Goal: Complete application form

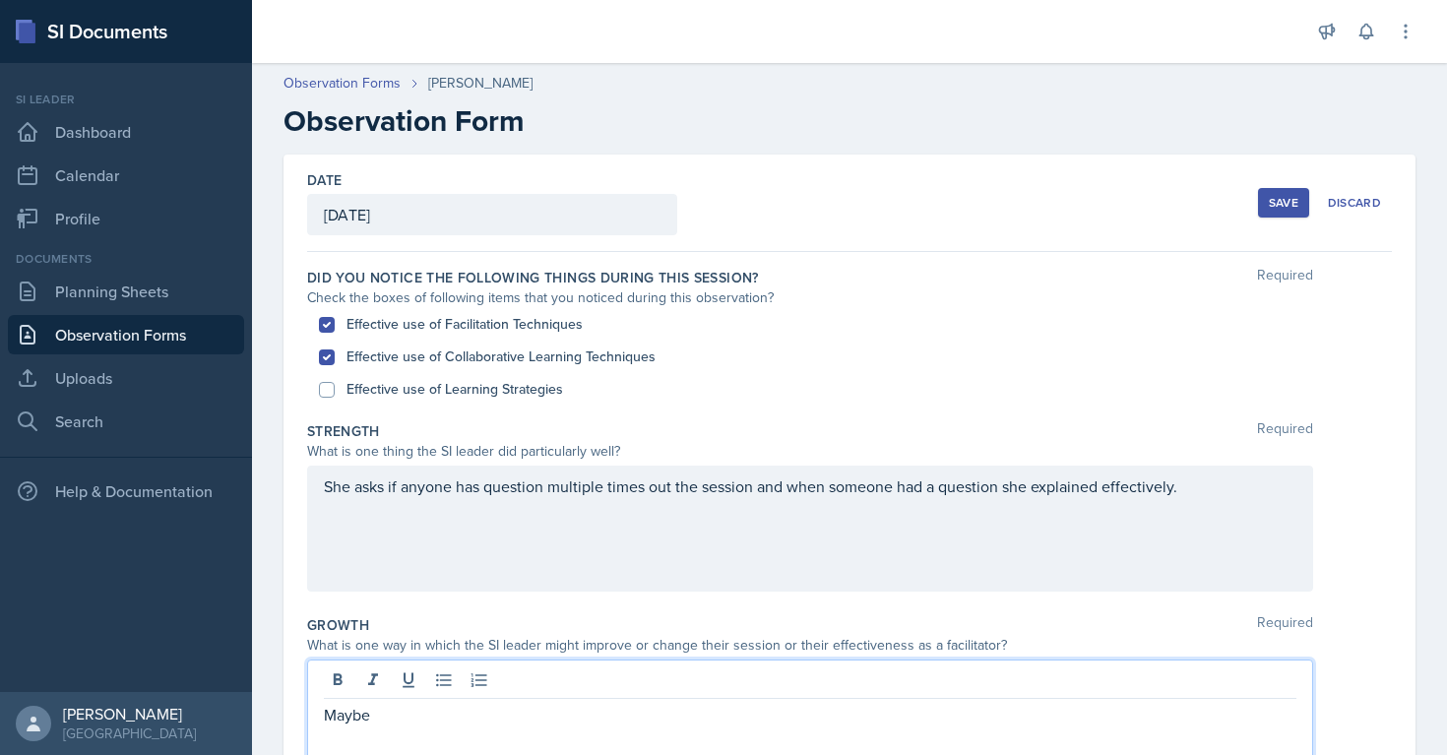
click at [349, 479] on div "She asks if anyone has question multiple times out the session and when someone…" at bounding box center [810, 528] width 1006 height 126
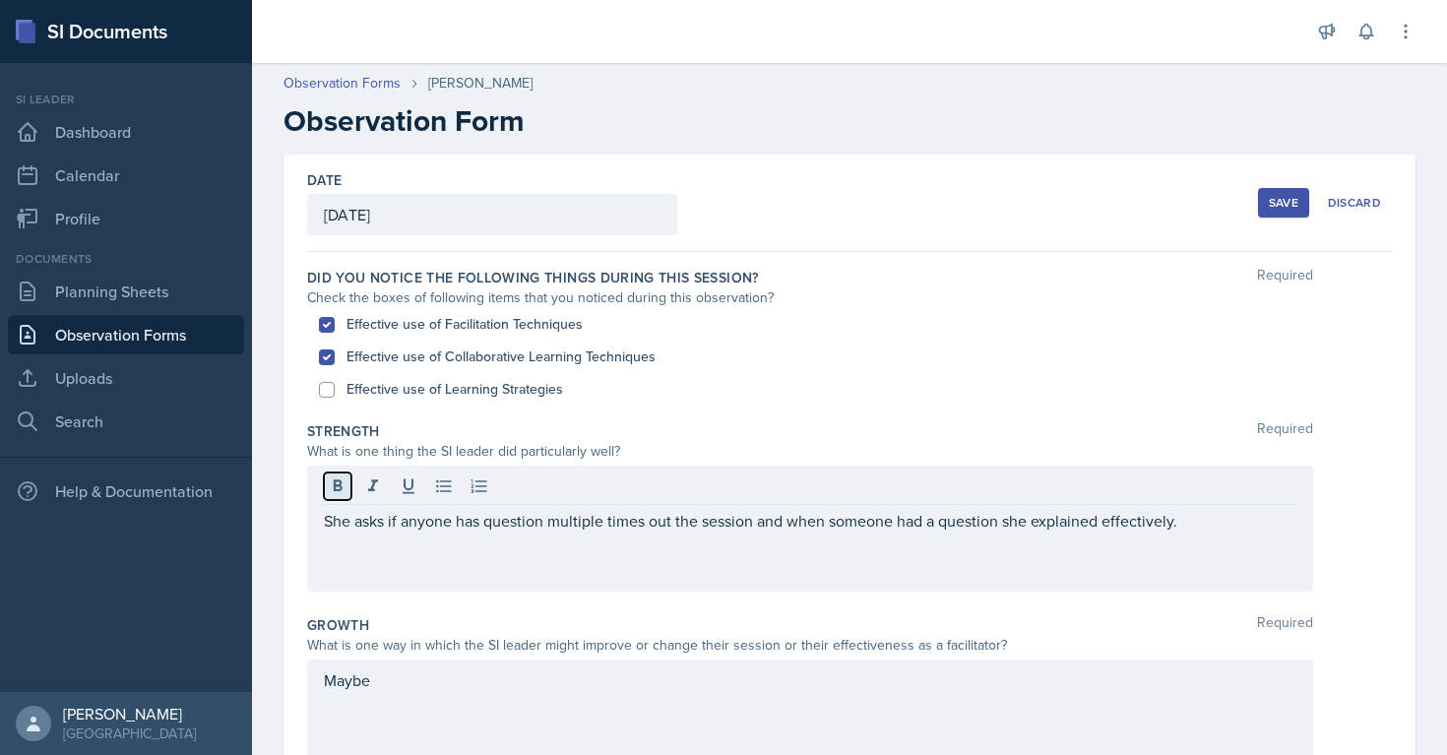
click at [349, 479] on button at bounding box center [338, 486] width 28 height 28
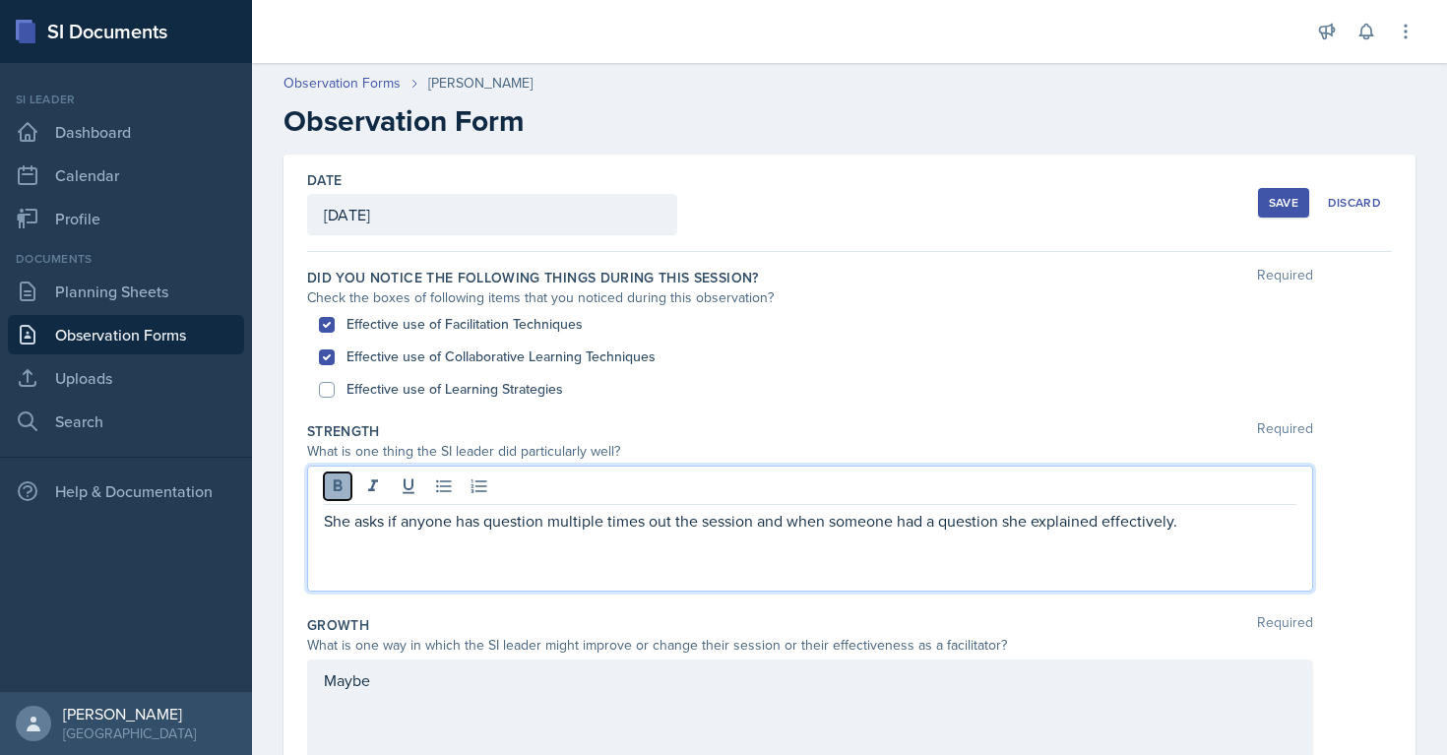
click at [330, 491] on icon at bounding box center [338, 486] width 20 height 20
click at [346, 522] on p "She asks if anyone has question multiple times out the session and when someone…" at bounding box center [810, 521] width 972 height 24
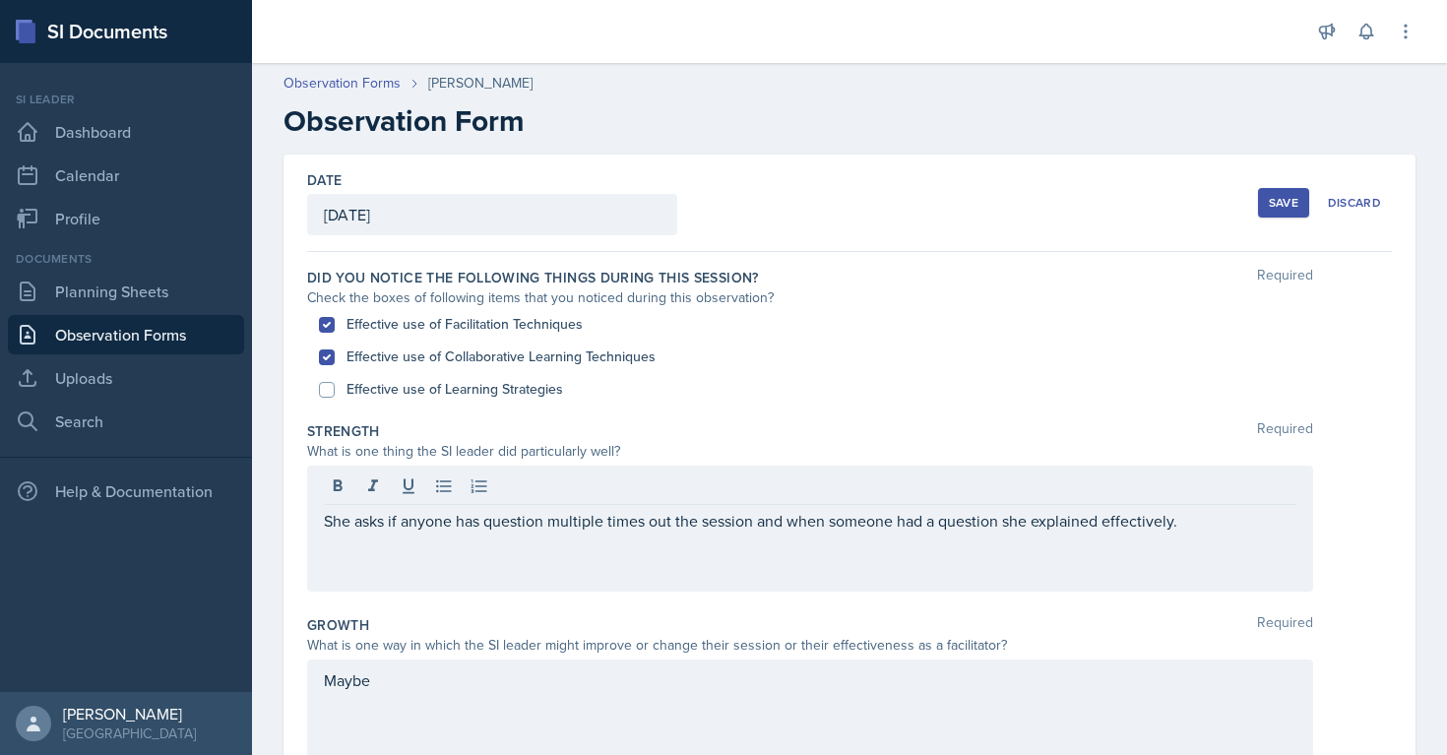
click at [292, 123] on h2 "Observation Form" at bounding box center [849, 120] width 1132 height 35
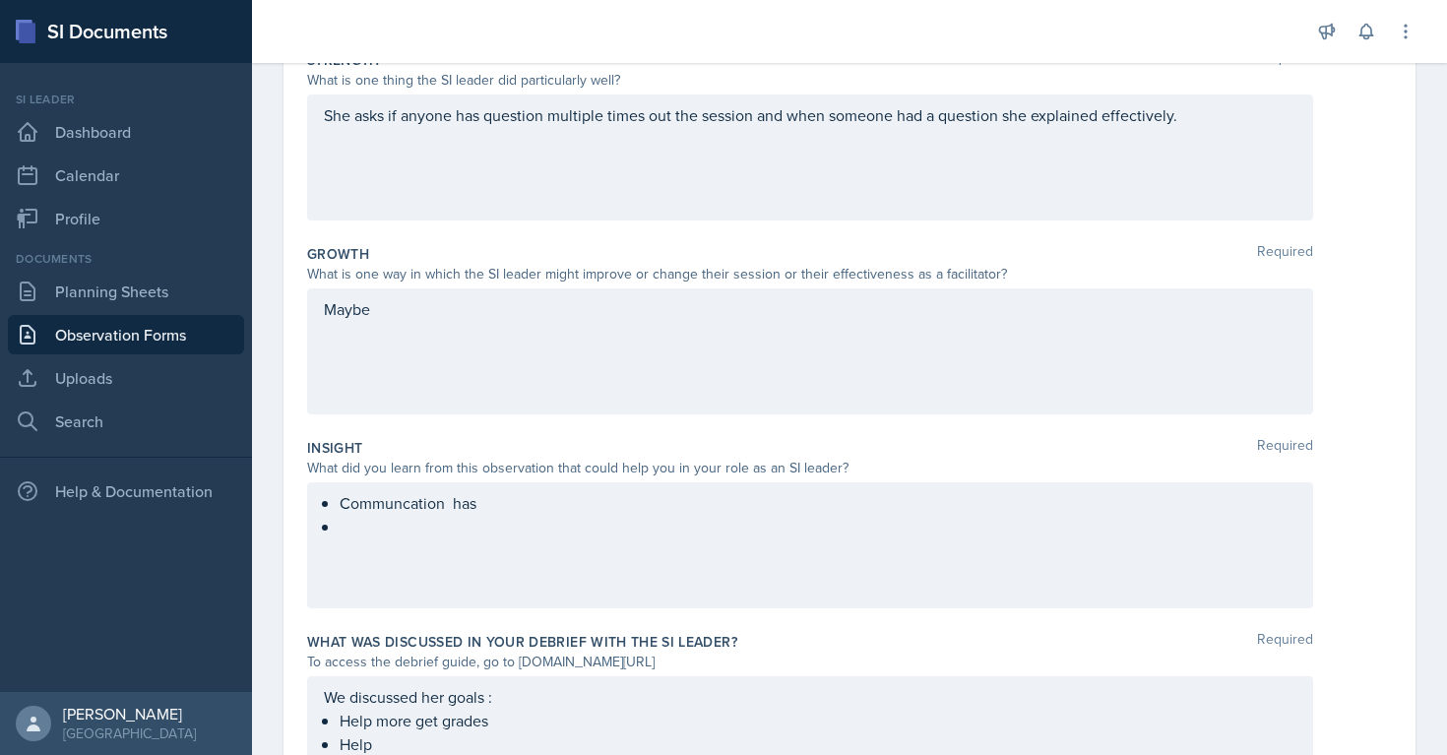
scroll to position [497, 0]
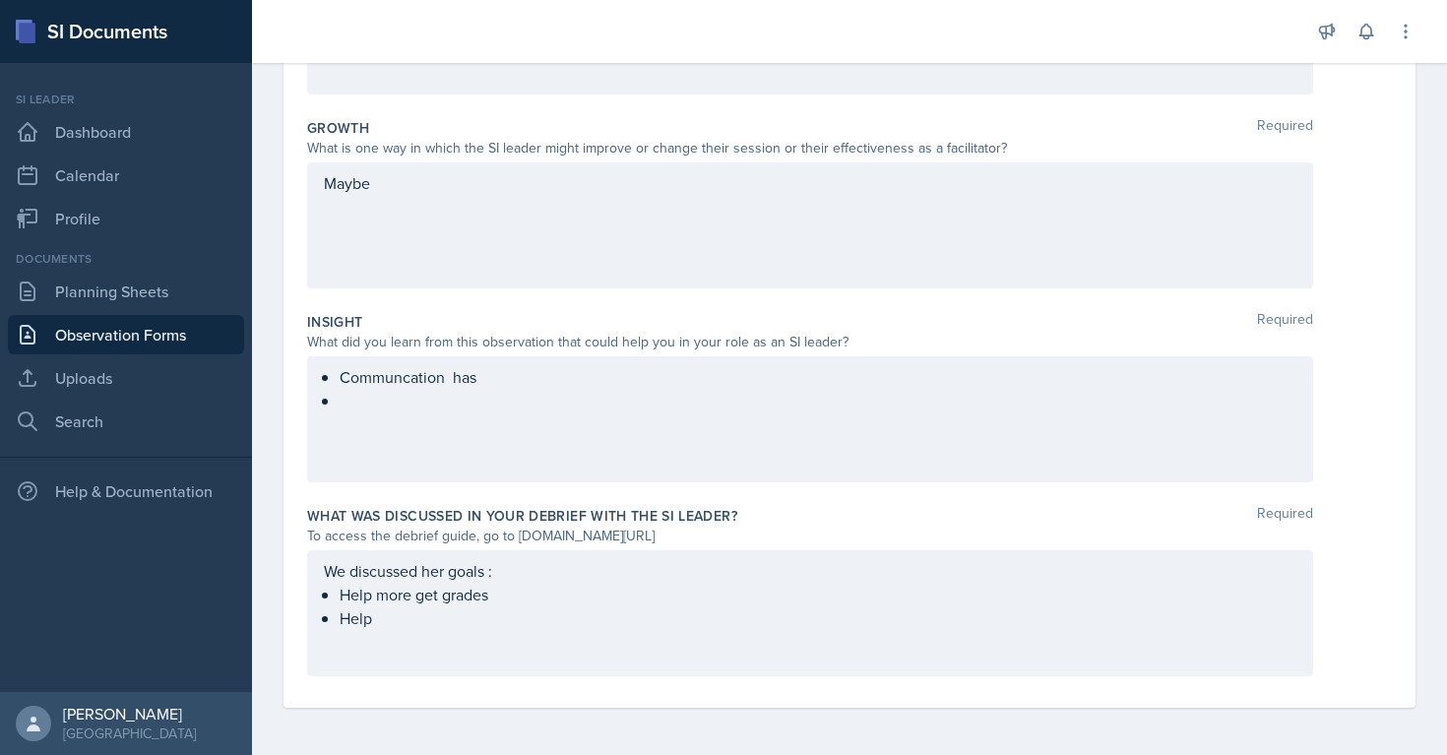
drag, startPoint x: 287, startPoint y: 119, endPoint x: 754, endPoint y: 759, distance: 791.7
click at [754, 754] on html "SI Documents Si leader Dashboard Calendar Profile Documents Planning Sheets Obs…" at bounding box center [723, 377] width 1447 height 755
copy div "Loremipsumd Sita Cons Adipisc 4959 09 43 52 8 8 4 3 9 8 4 5 6 11 51 94 16 83 94…"
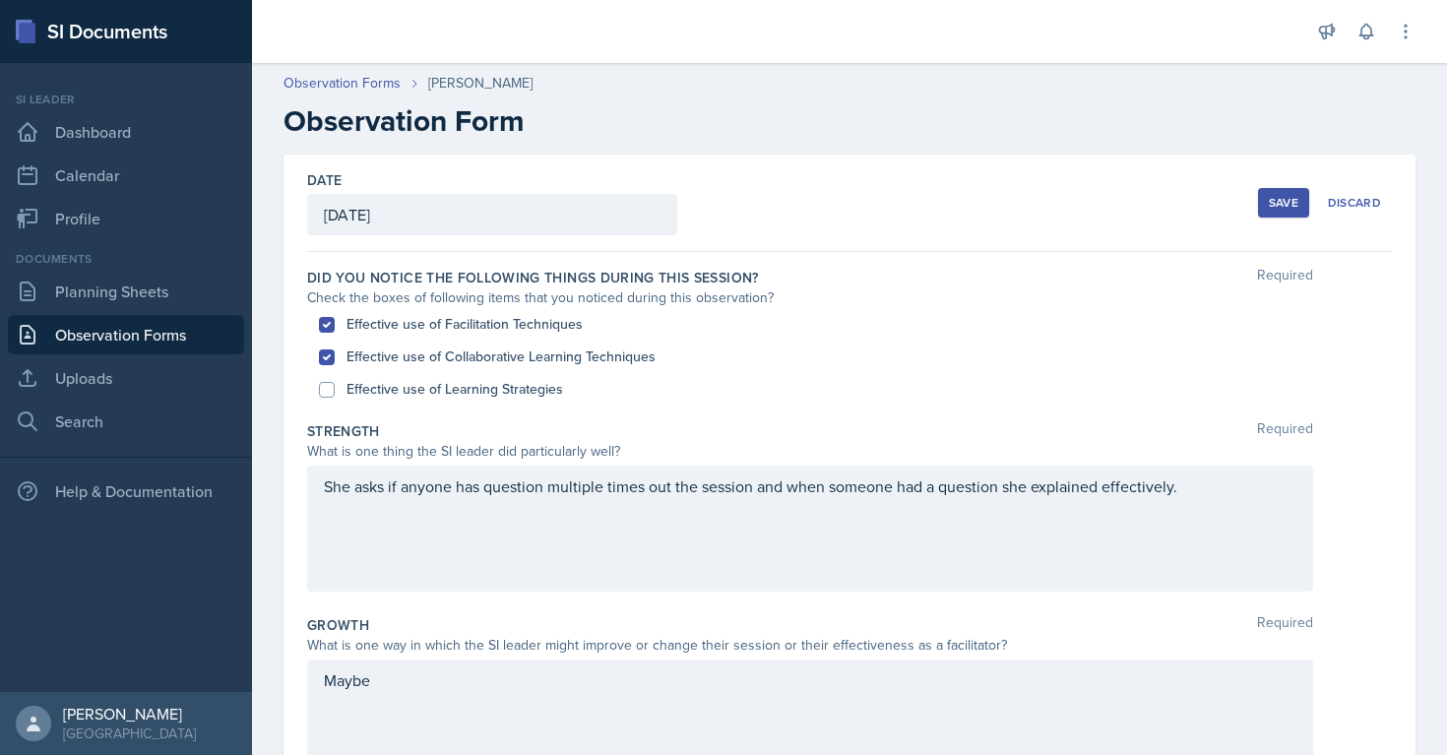
click at [462, 393] on label "Effective use of Learning Strategies" at bounding box center [454, 389] width 217 height 21
click at [335, 393] on input "Effective use of Learning Strategies" at bounding box center [327, 390] width 16 height 16
checkbox input "true"
click at [882, 144] on header "Observation Forms [PERSON_NAME] Observation Form" at bounding box center [849, 105] width 1195 height 105
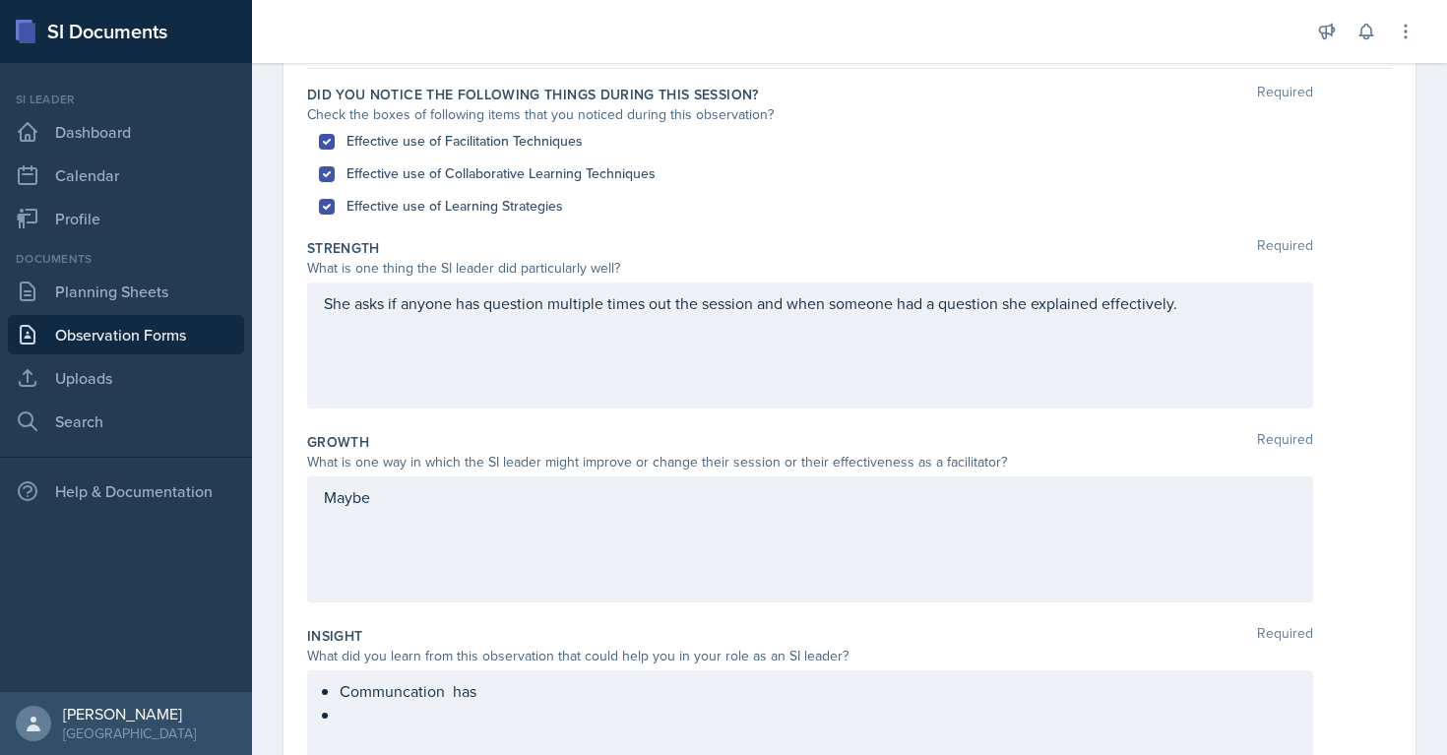
scroll to position [190, 0]
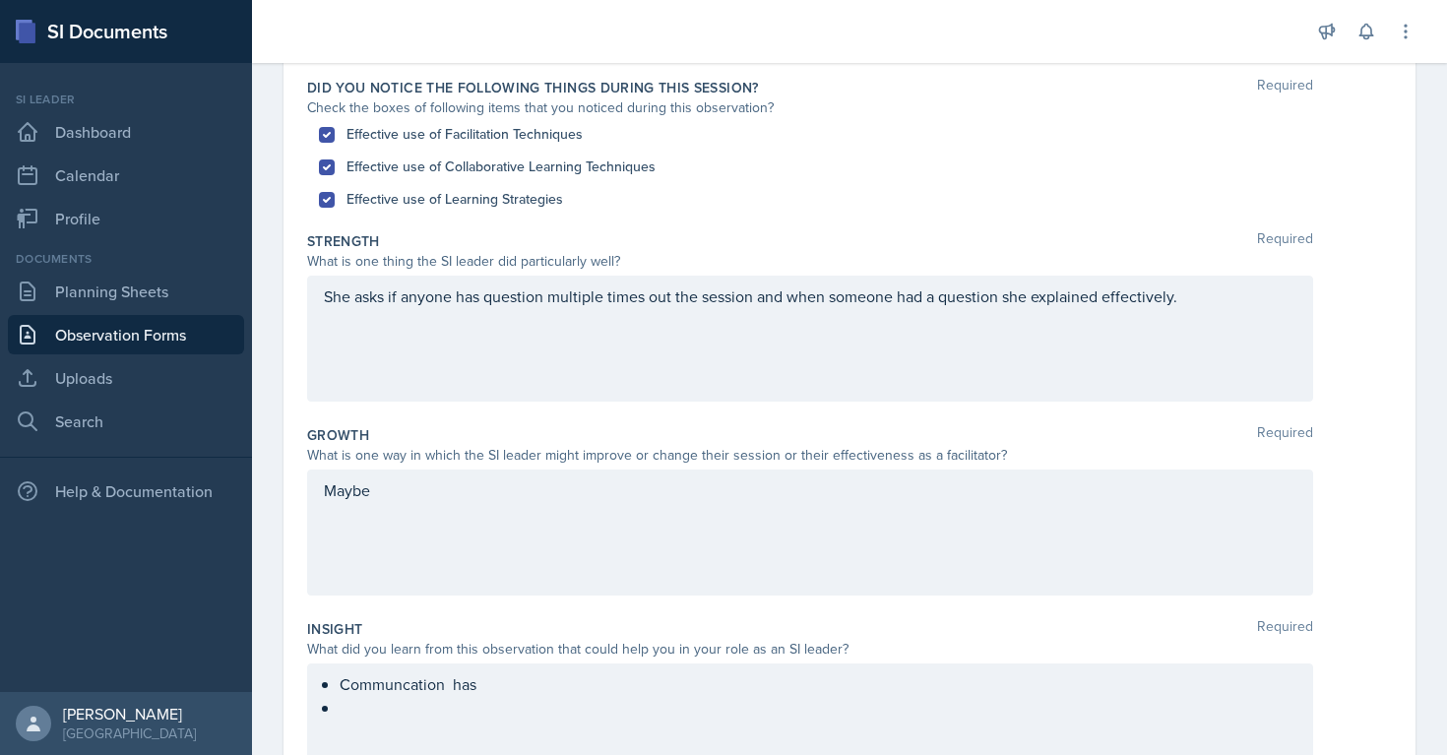
click at [403, 314] on div "She asks if anyone has question multiple times out the session and when someone…" at bounding box center [810, 339] width 1006 height 126
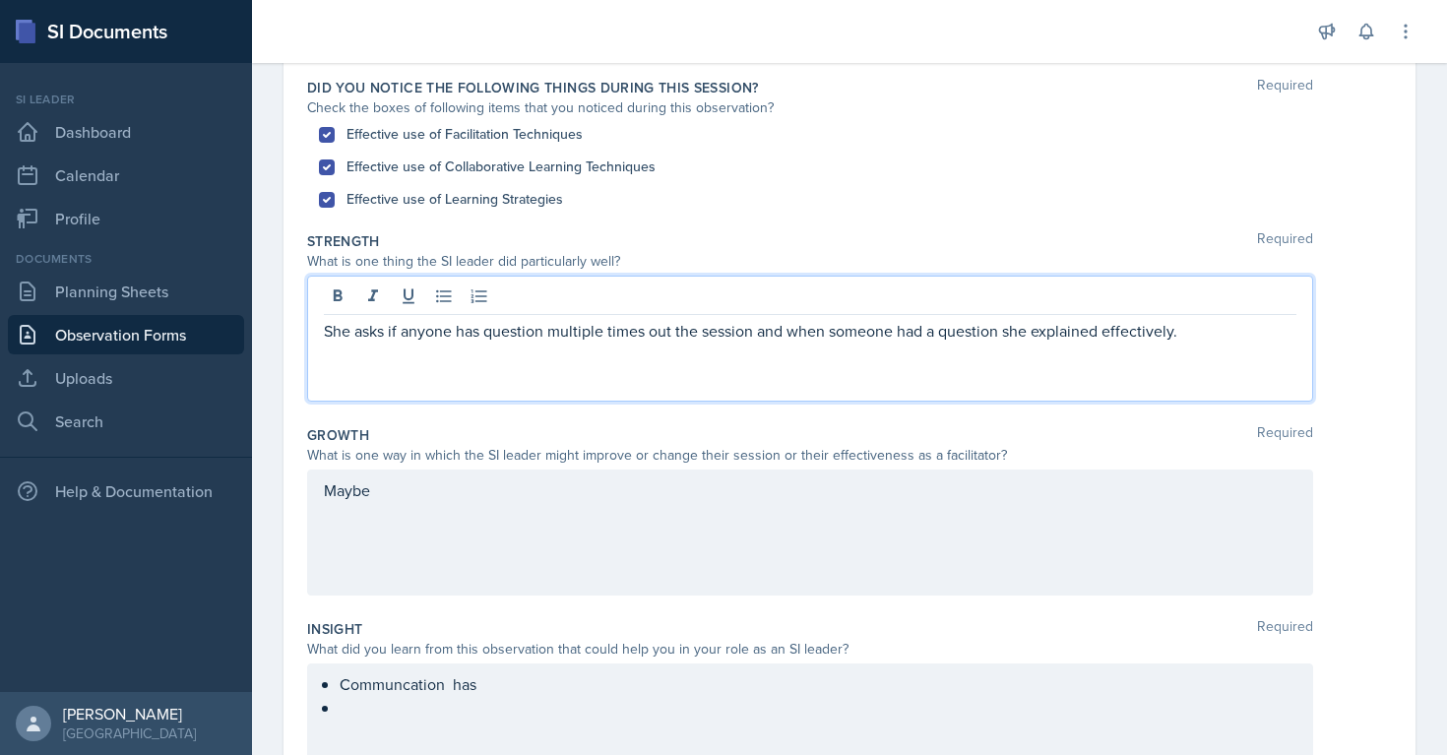
scroll to position [224, 0]
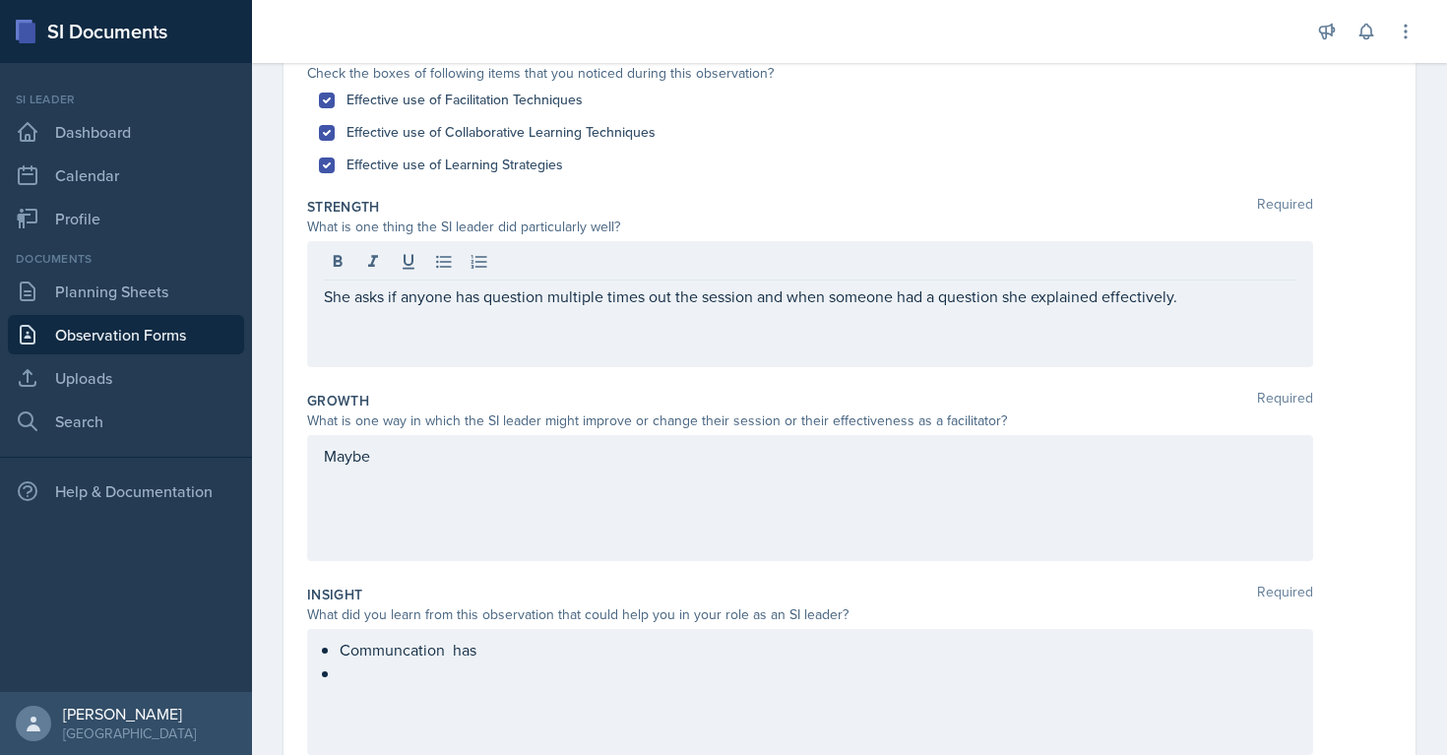
click at [403, 314] on div "She asks if anyone has question multiple times out the session and when someone…" at bounding box center [810, 304] width 1006 height 126
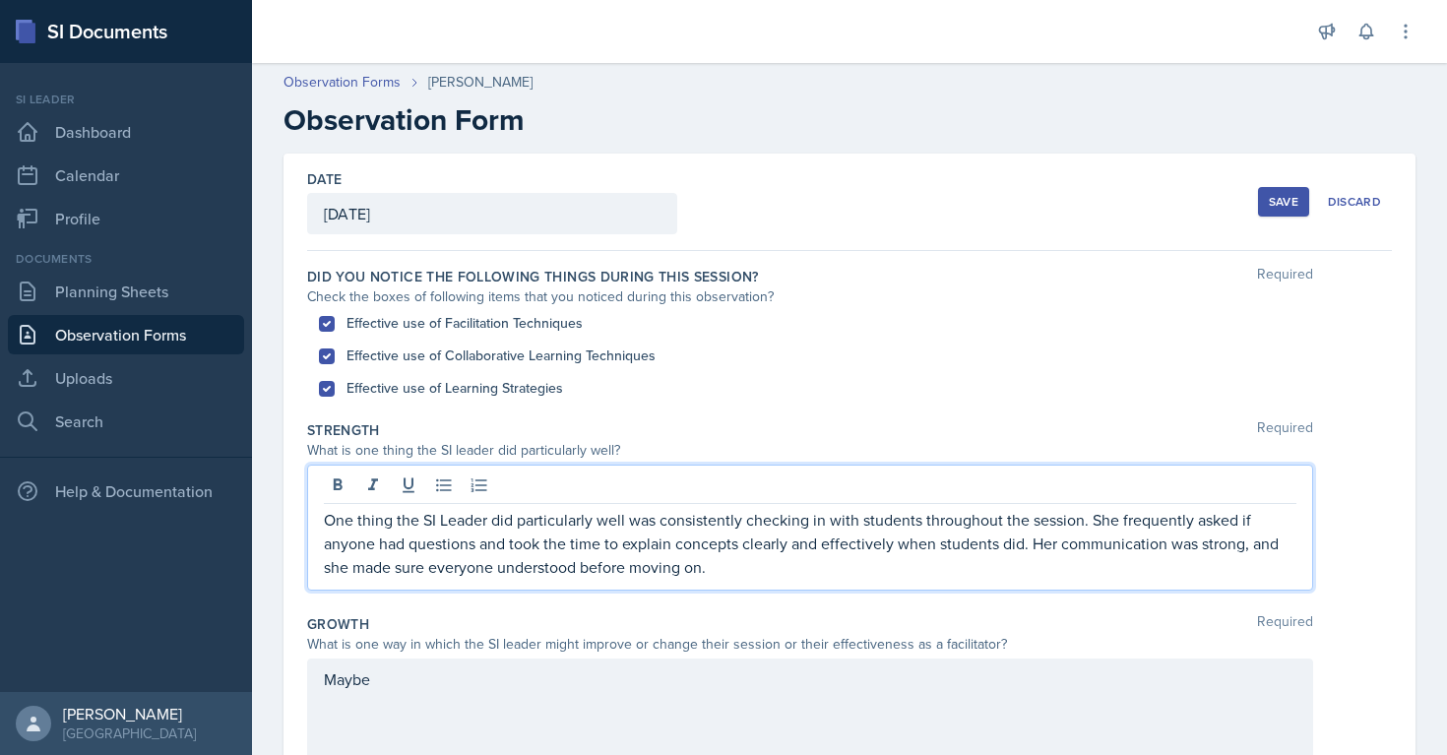
scroll to position [0, 0]
drag, startPoint x: 423, startPoint y: 524, endPoint x: 489, endPoint y: 521, distance: 66.0
click at [489, 521] on p "One thing the SI Leader did particularly well was consistently checking in with…" at bounding box center [810, 544] width 972 height 71
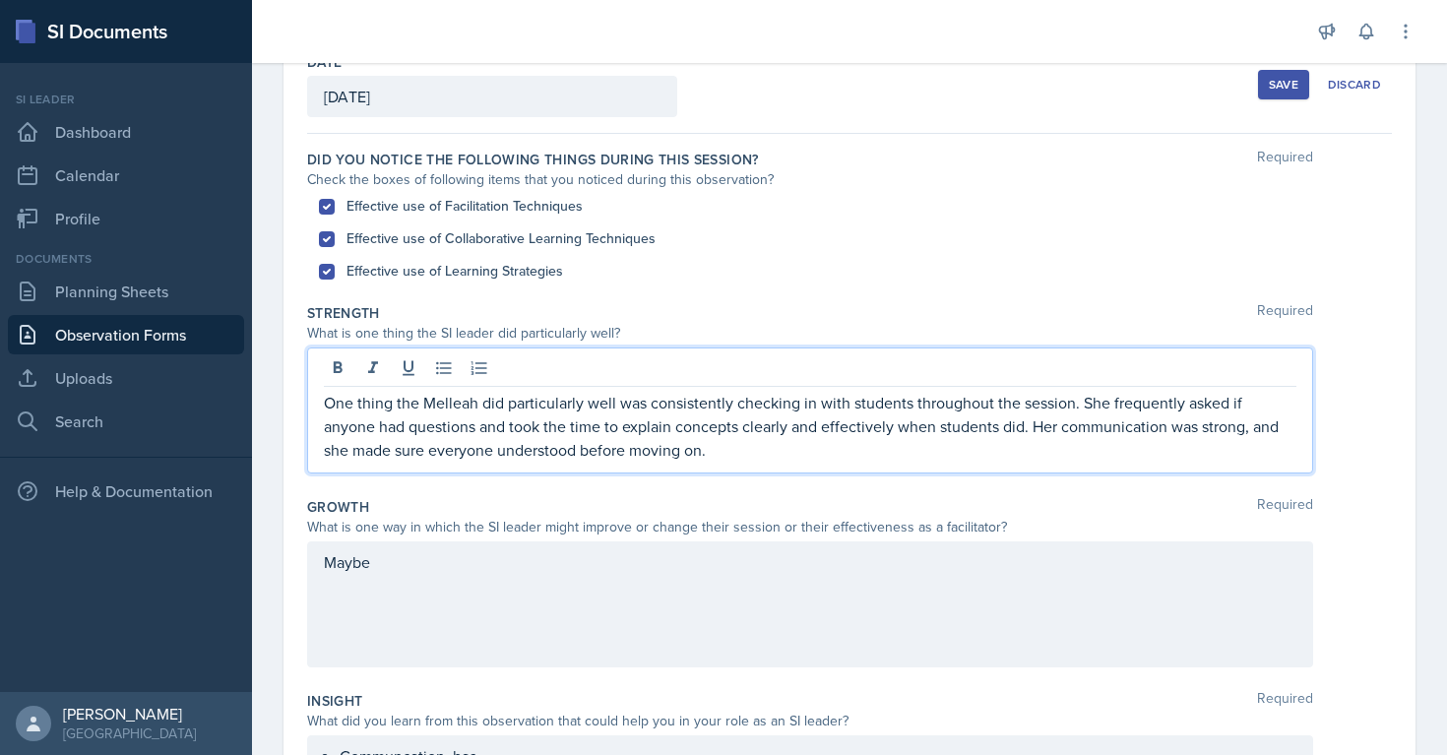
scroll to position [129, 0]
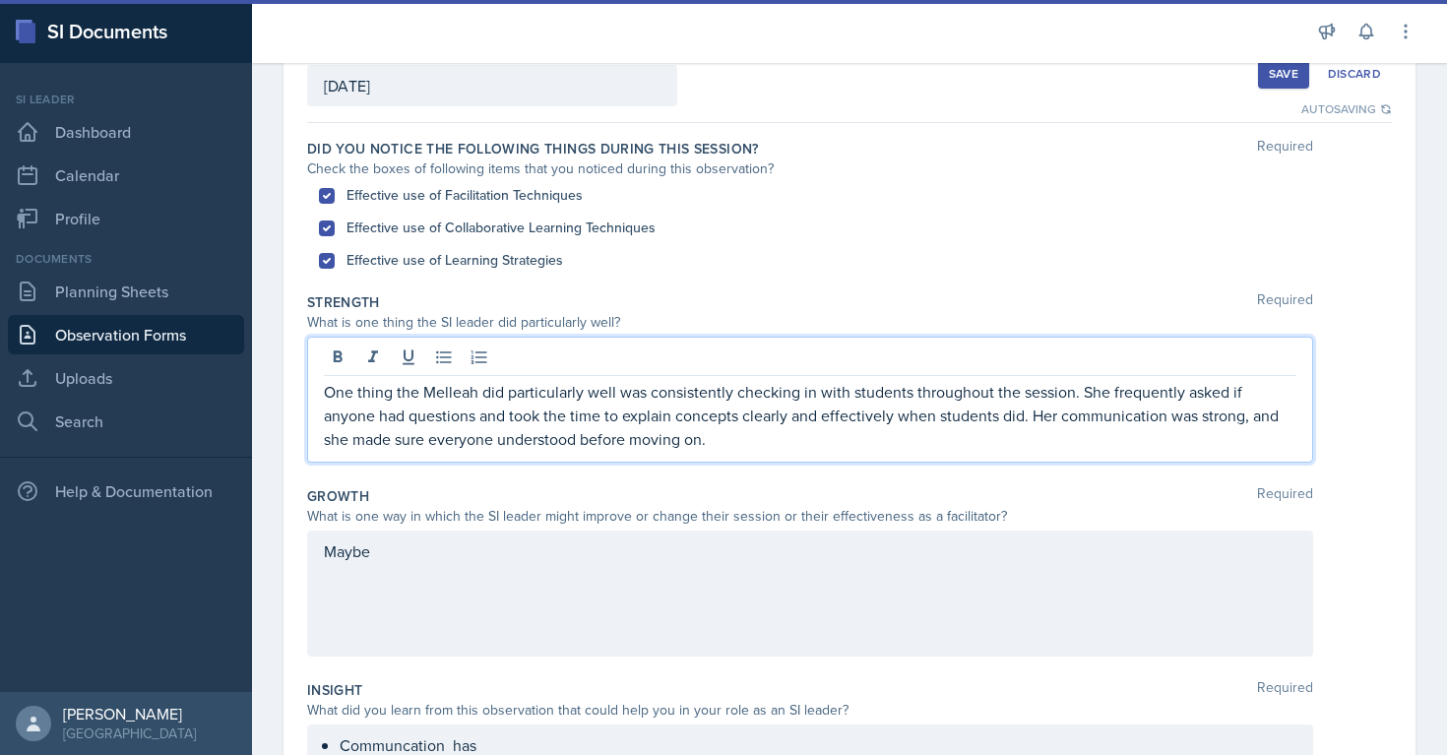
click at [352, 553] on div "Maybe" at bounding box center [810, 593] width 1006 height 126
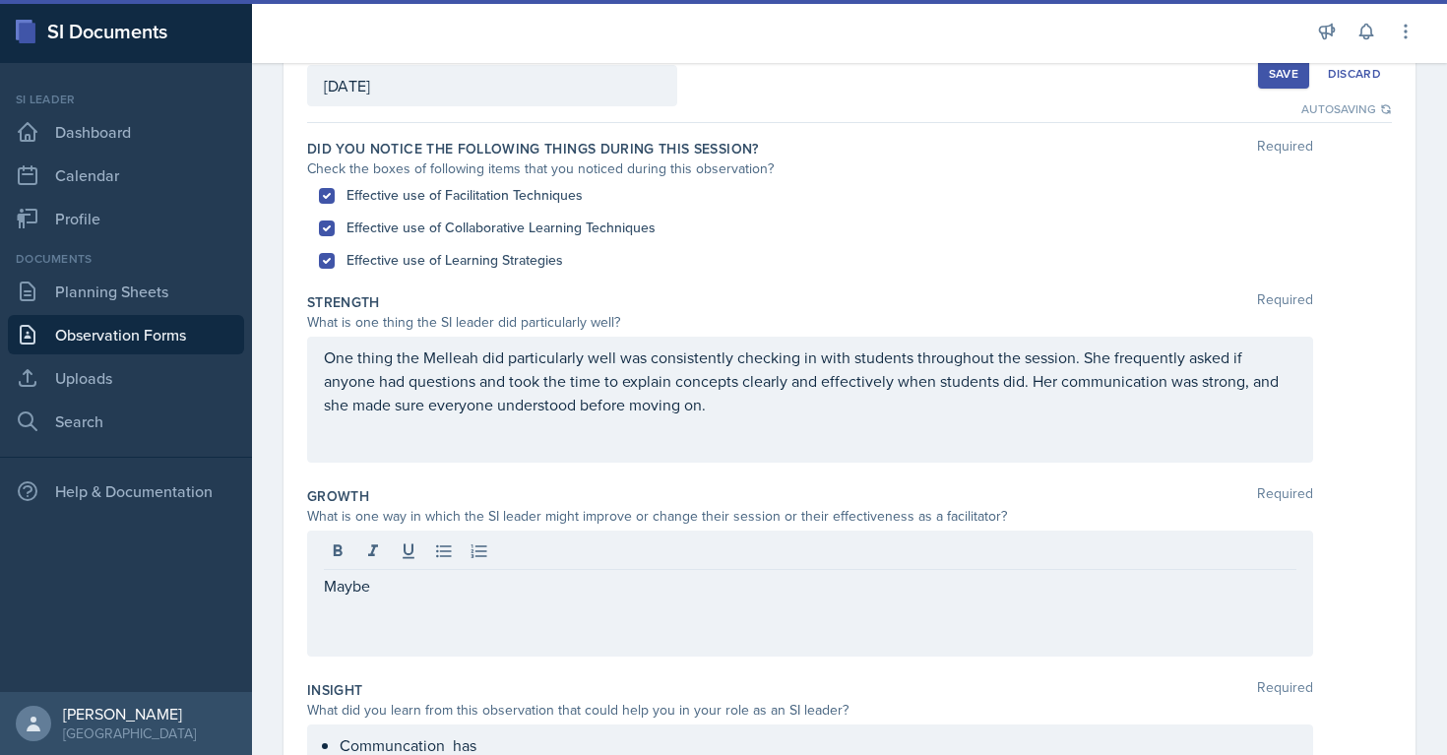
click at [352, 553] on div at bounding box center [810, 553] width 972 height 32
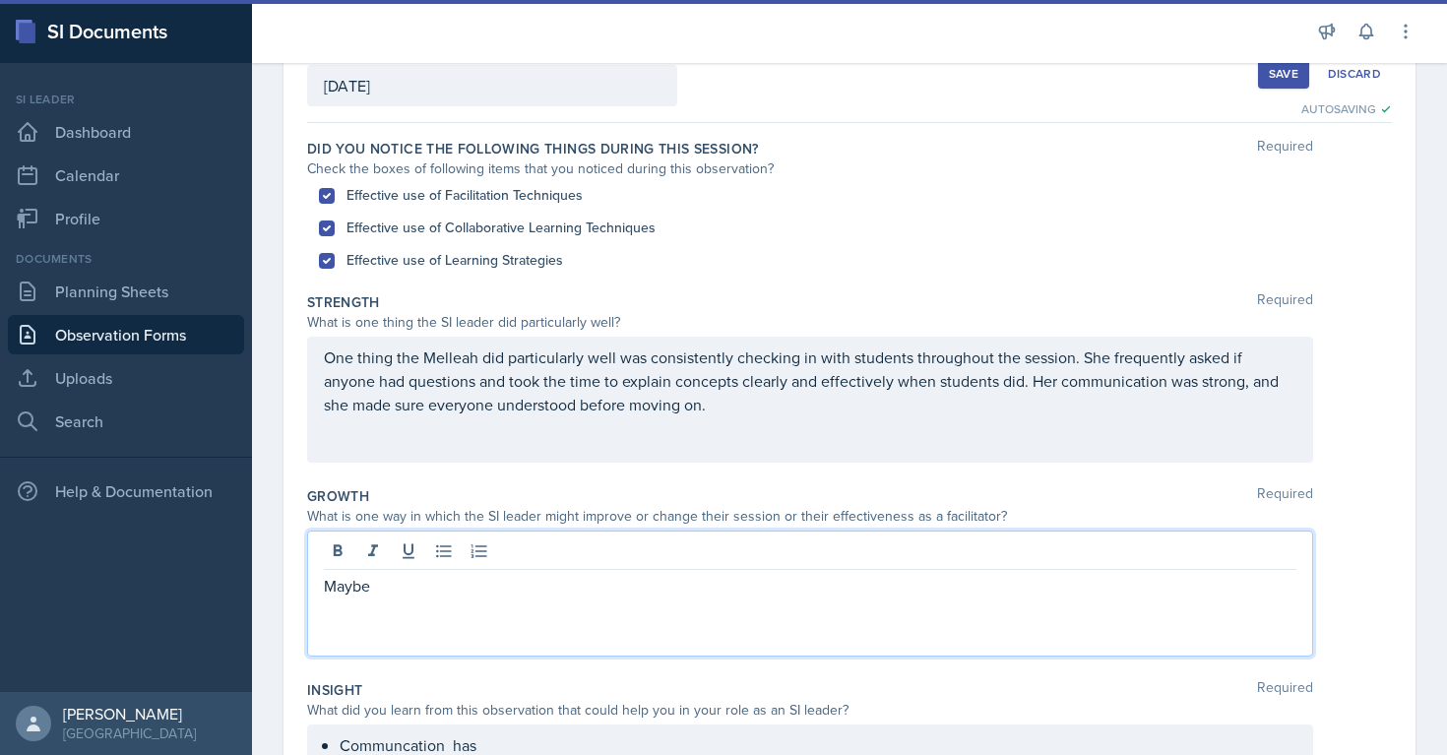
click at [344, 589] on p "Maybe" at bounding box center [810, 586] width 972 height 24
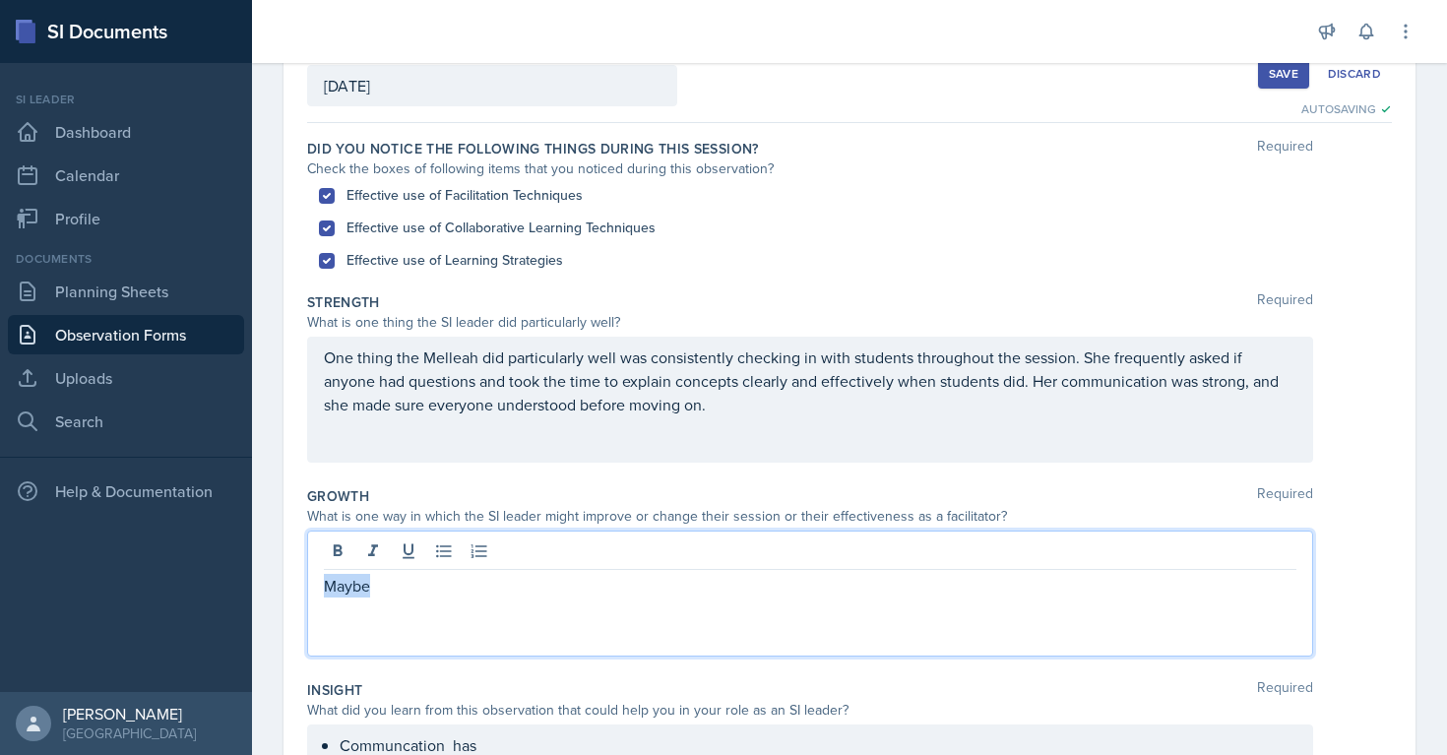
paste div
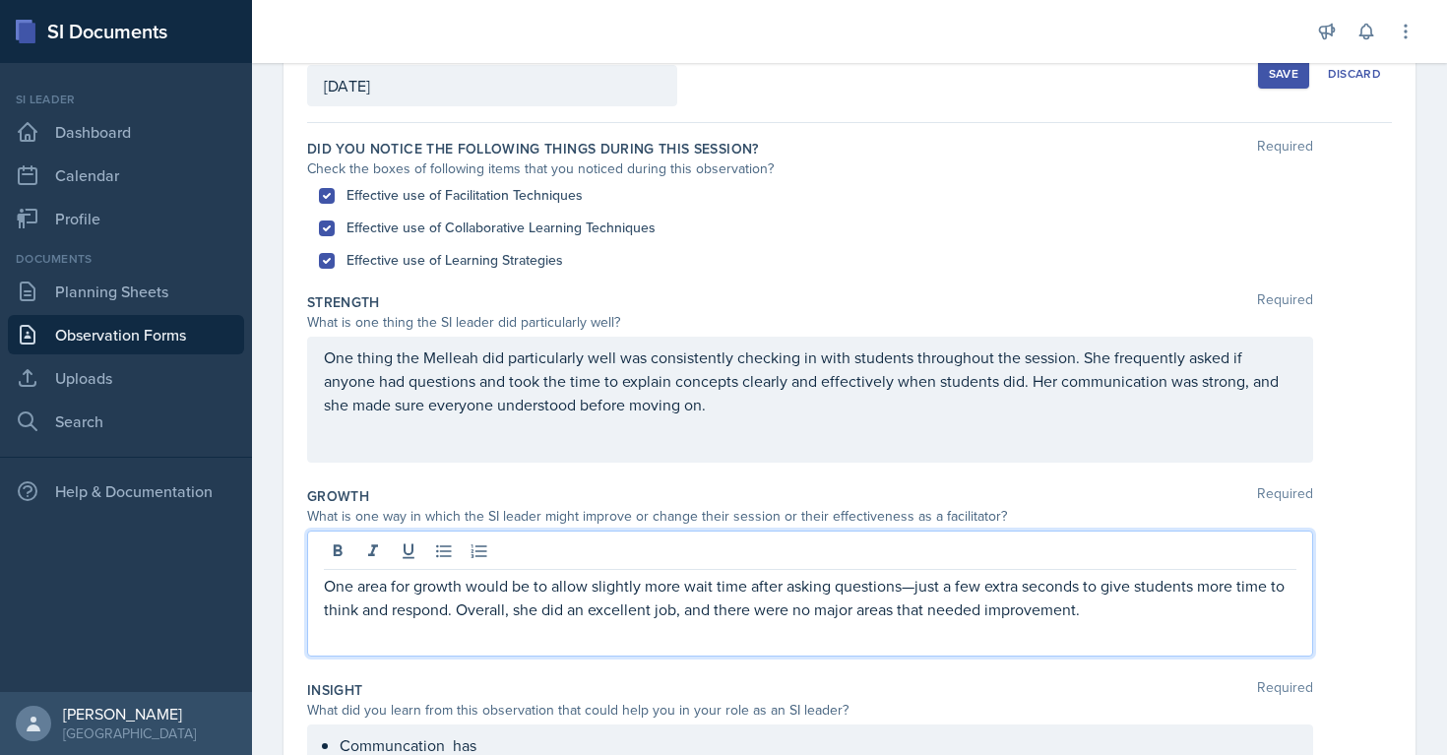
click at [911, 589] on p "One area for growth would be to allow slightly more wait time after asking ques…" at bounding box center [810, 597] width 972 height 47
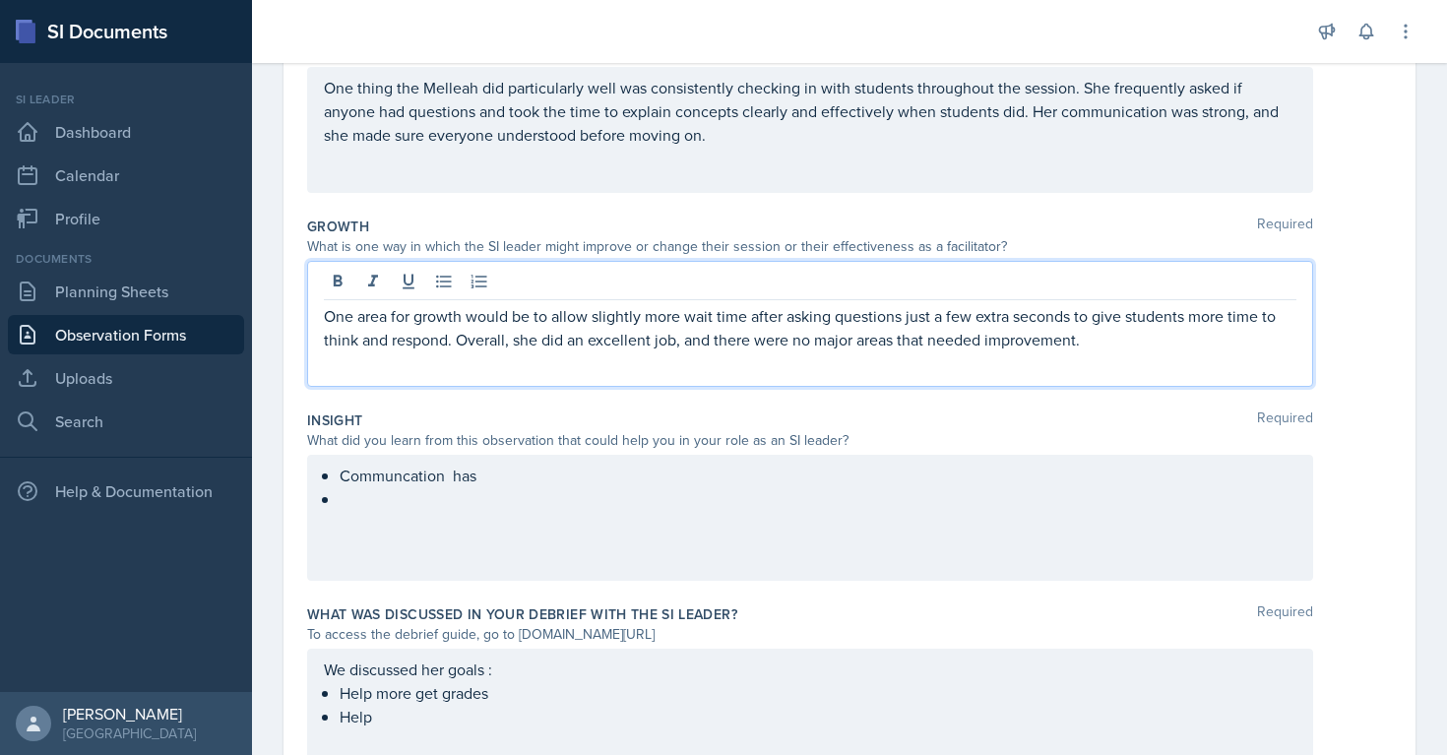
scroll to position [417, 0]
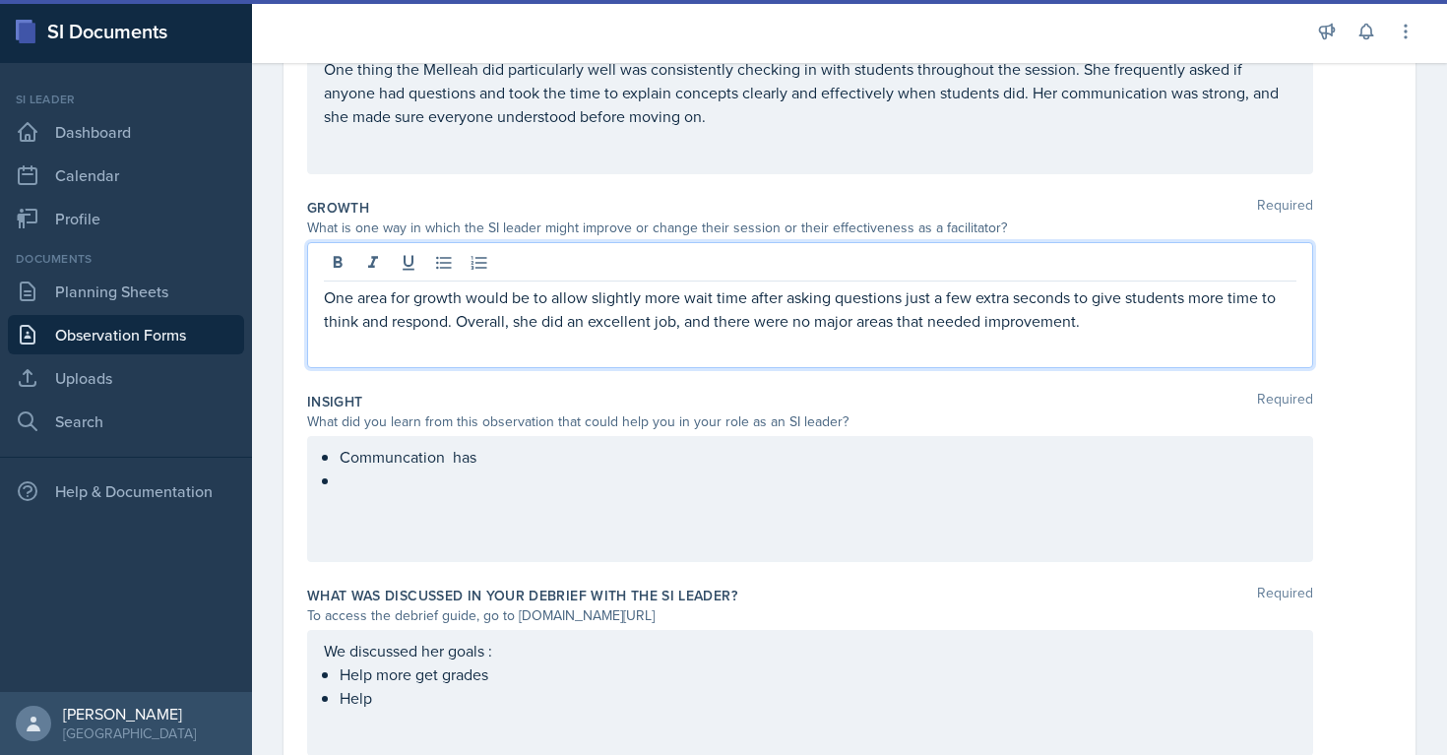
click at [412, 461] on div "Communcation has" at bounding box center [810, 499] width 1006 height 126
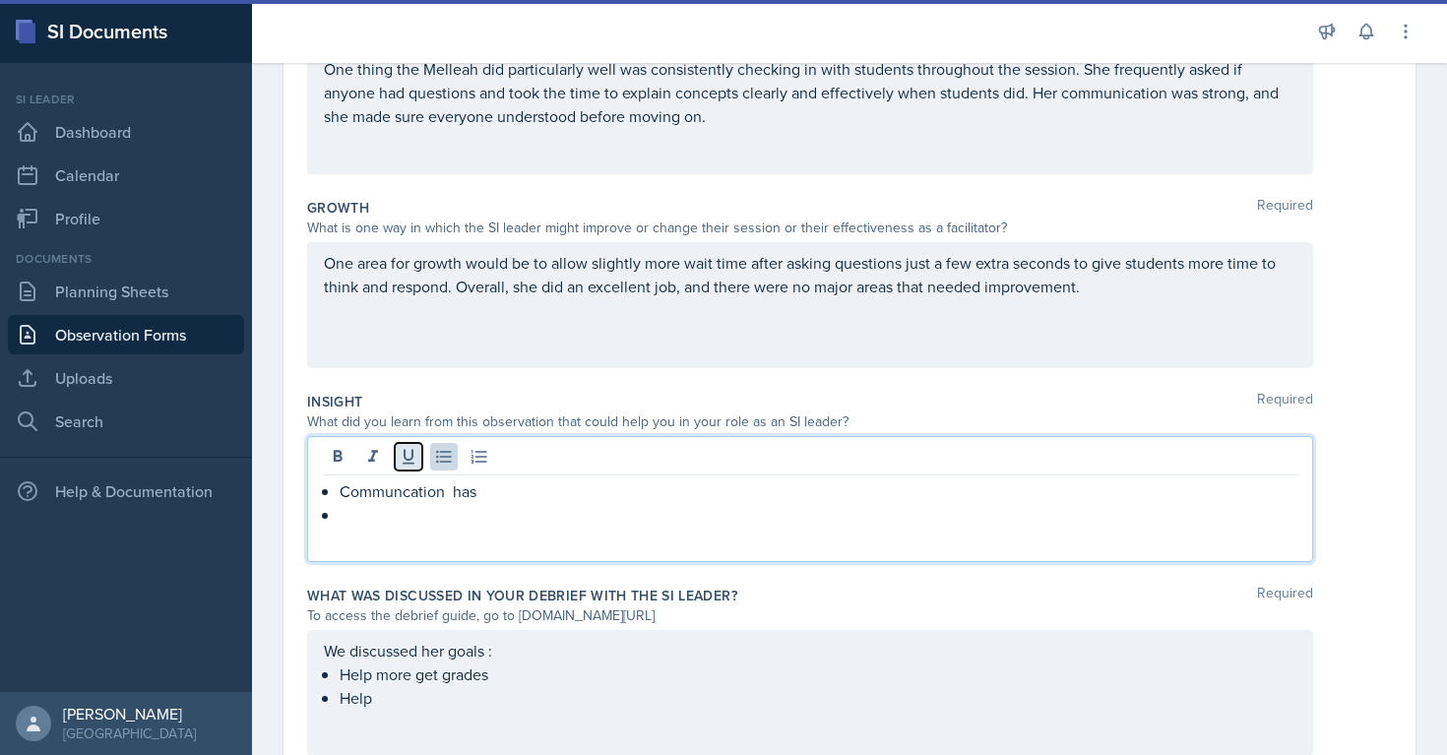
click at [412, 461] on icon at bounding box center [409, 457] width 20 height 20
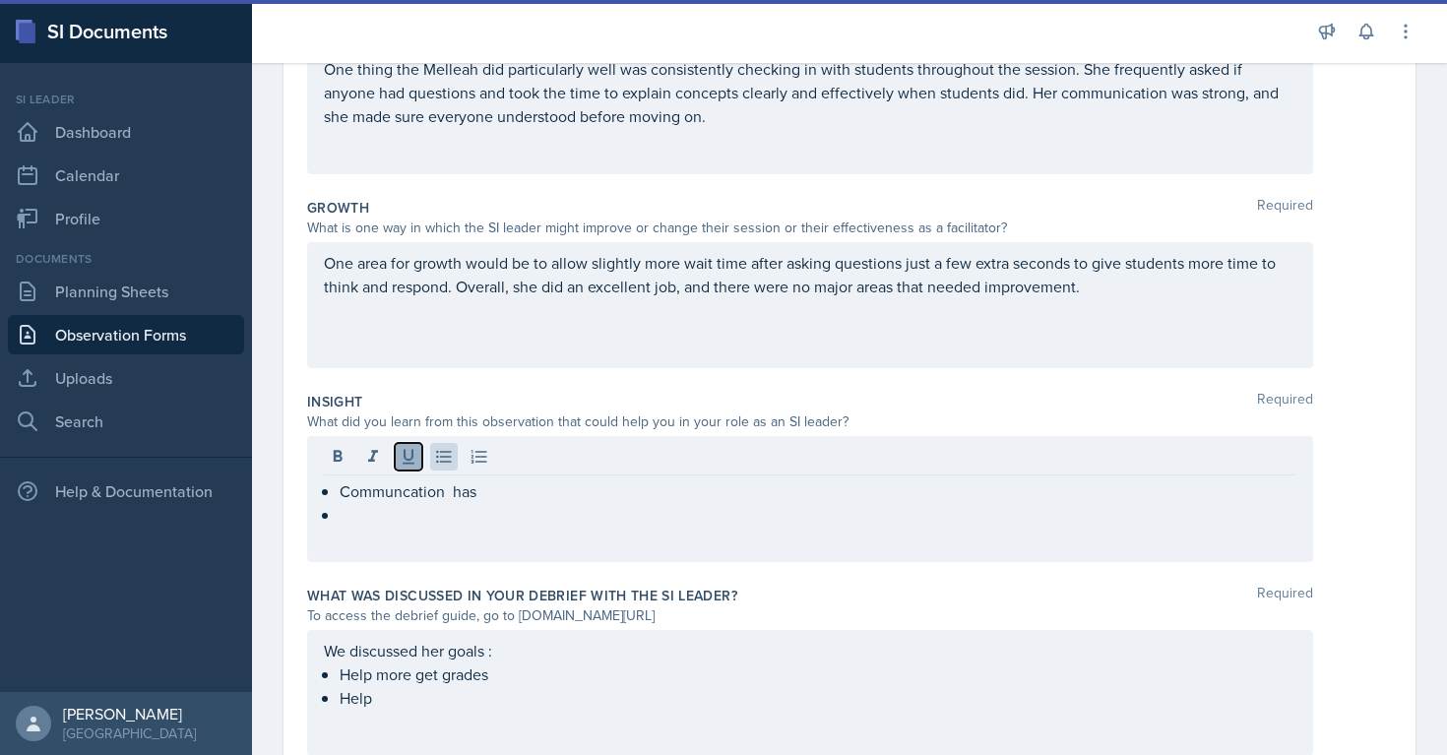
click at [412, 461] on icon at bounding box center [409, 457] width 20 height 20
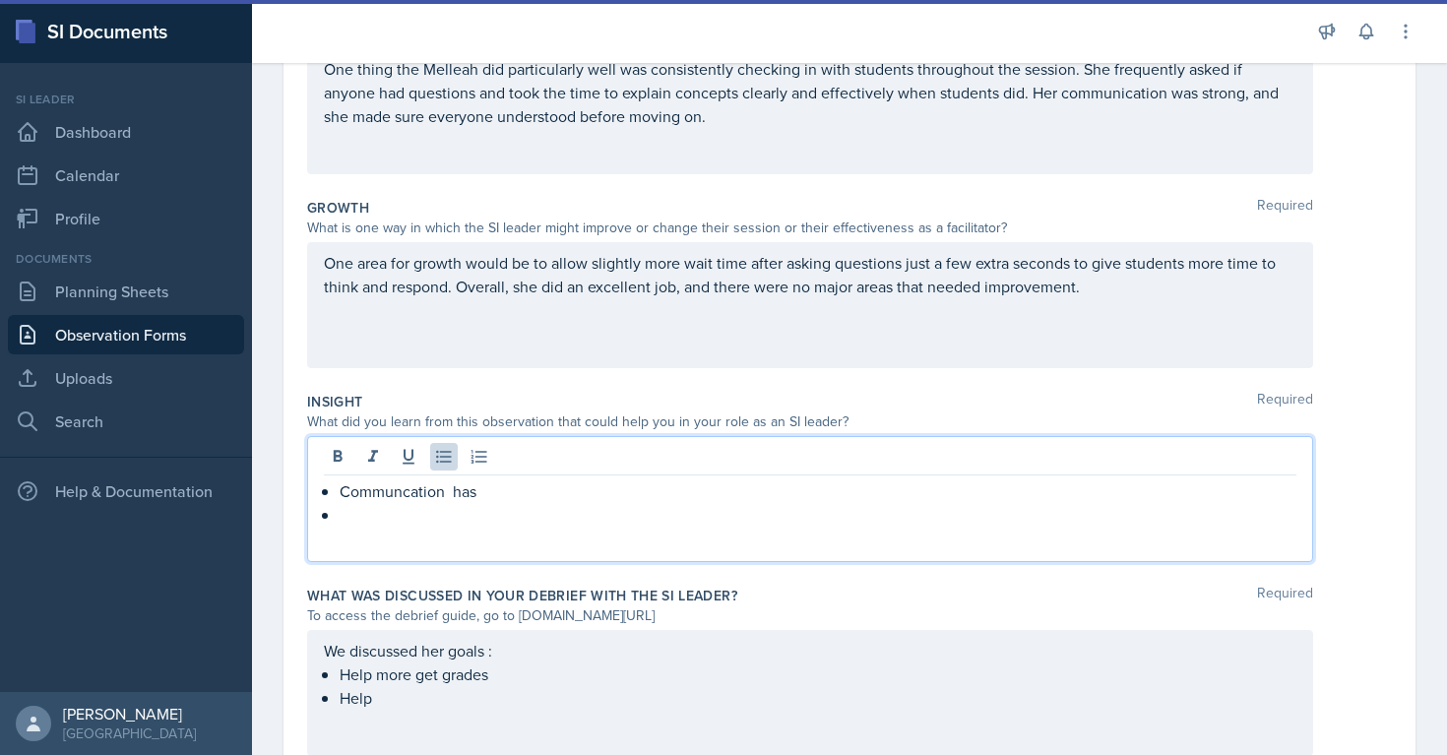
click at [402, 503] on p at bounding box center [818, 515] width 957 height 24
click at [403, 488] on p "Communcation has" at bounding box center [818, 491] width 957 height 24
click at [403, 495] on p "Communcation has" at bounding box center [818, 491] width 957 height 24
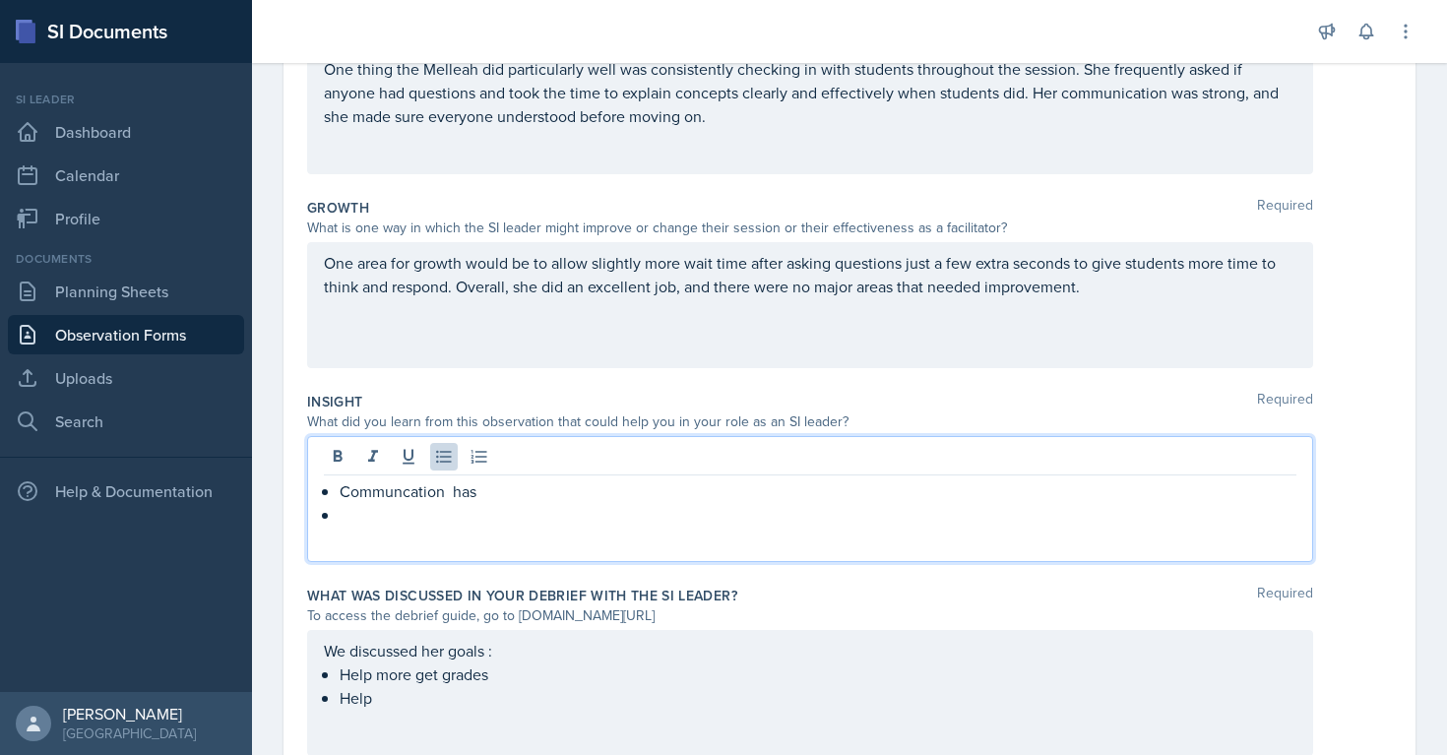
click at [403, 495] on p "Communcation has" at bounding box center [818, 491] width 957 height 24
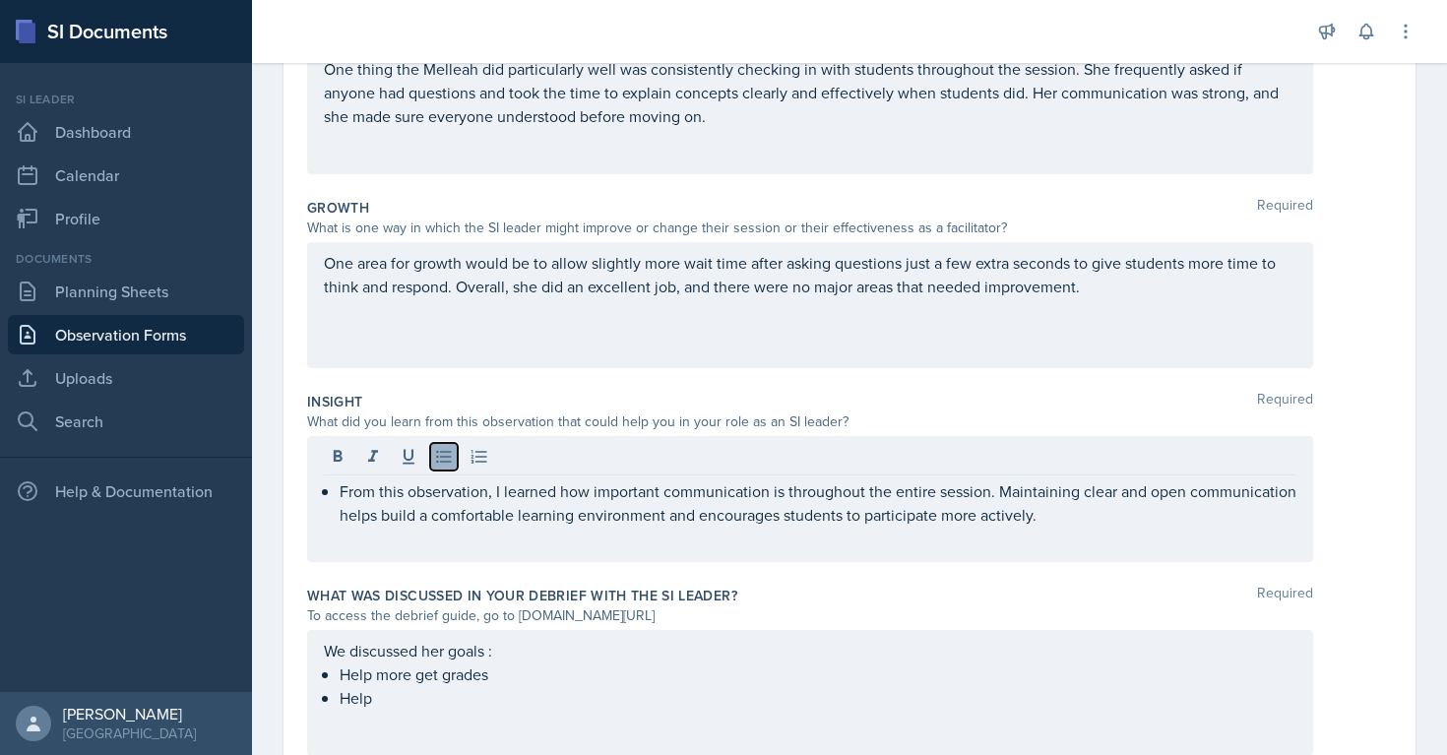
click at [448, 455] on icon at bounding box center [444, 457] width 20 height 20
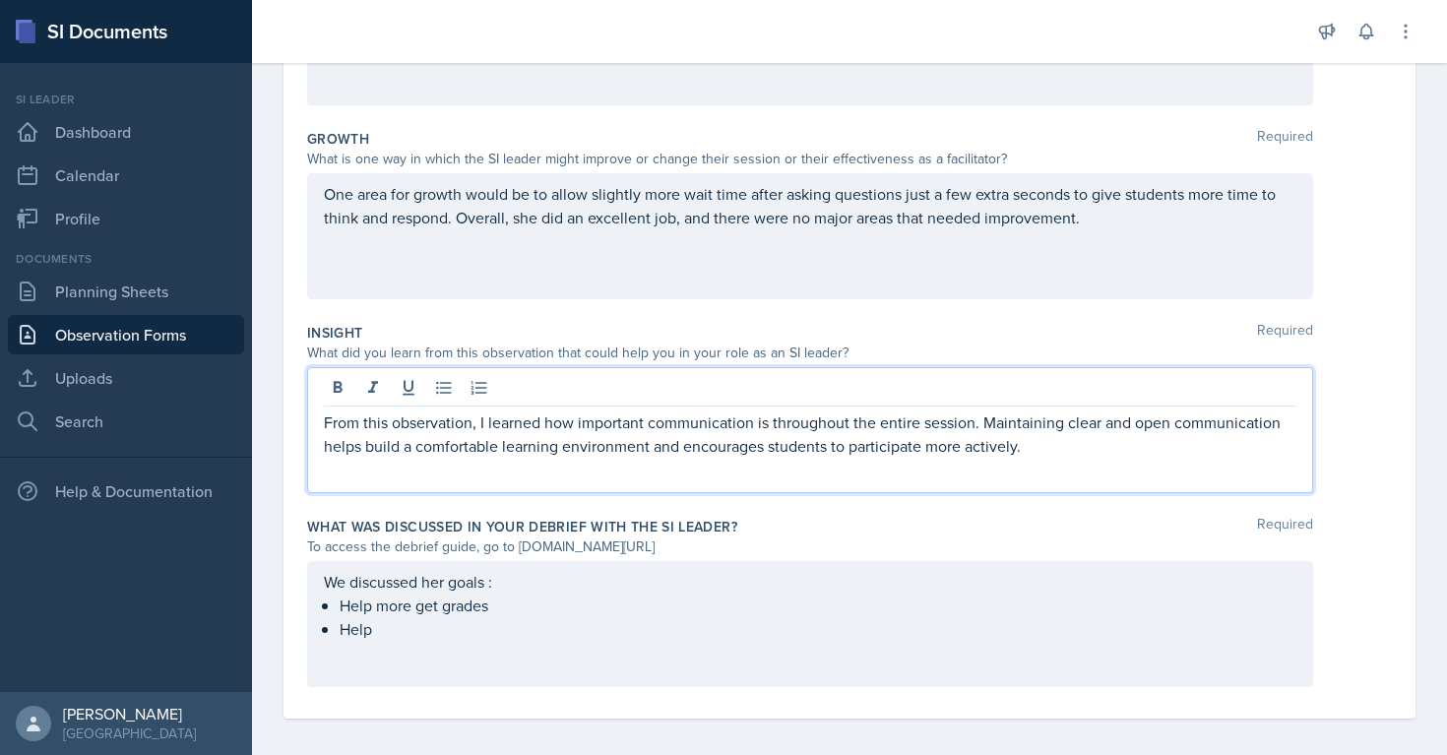
scroll to position [497, 0]
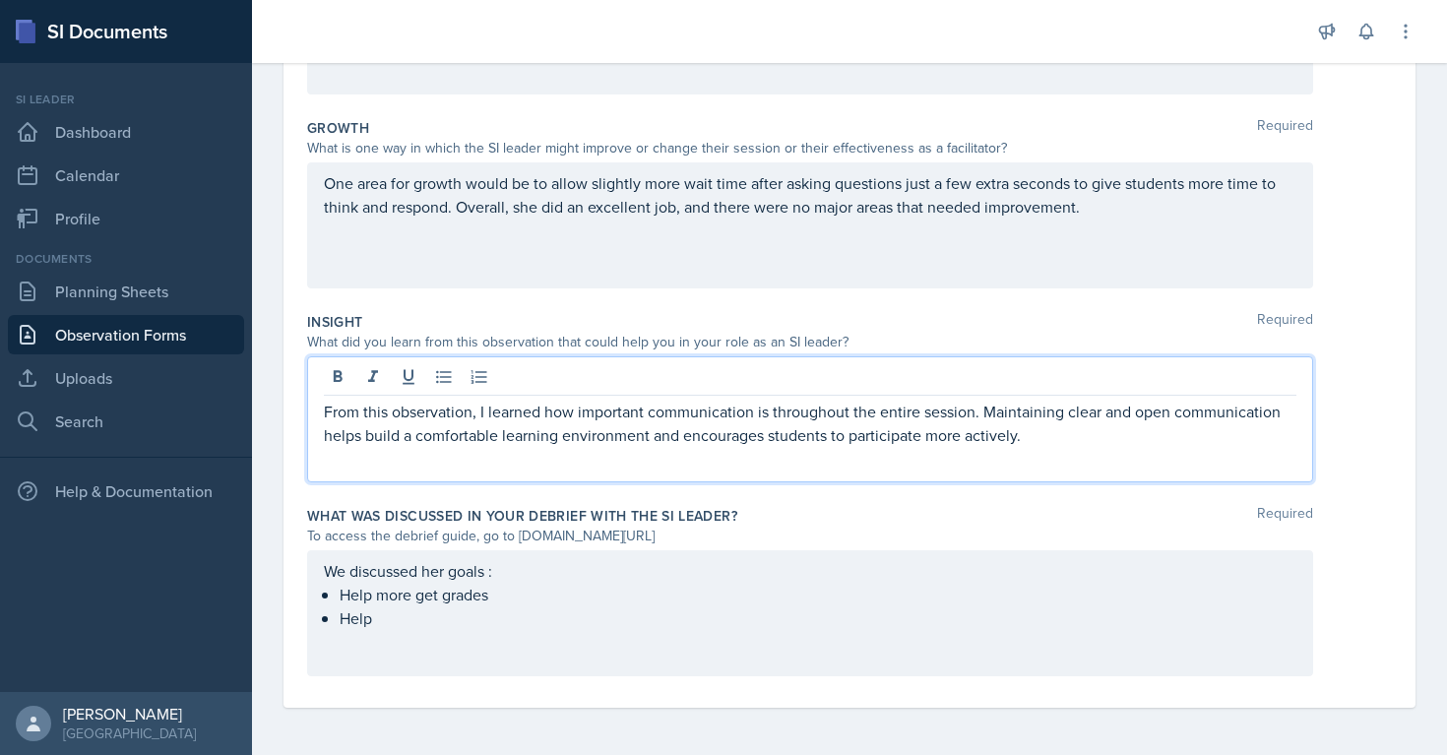
click at [458, 637] on div "We discussed her goals : Help more get grades Help" at bounding box center [810, 613] width 1006 height 126
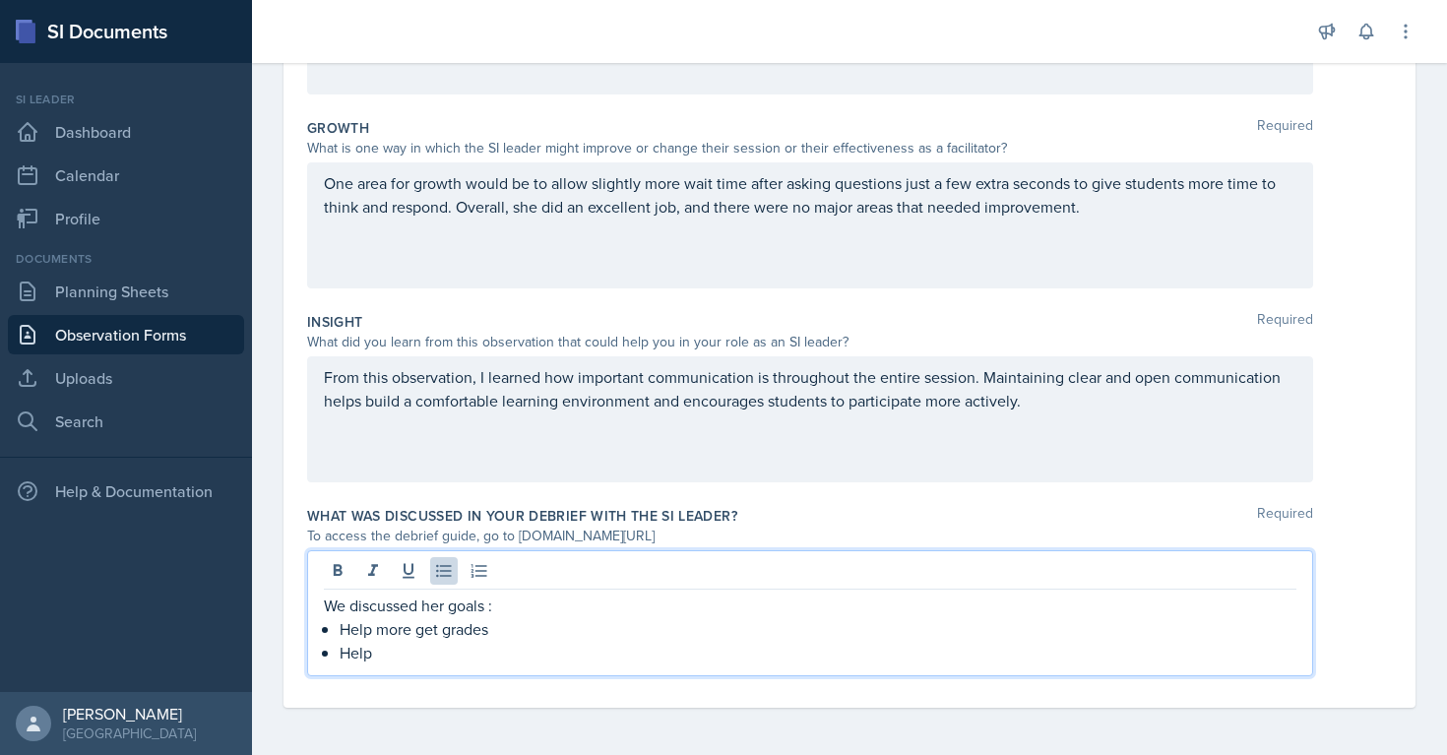
click at [458, 637] on p "Help more get grades" at bounding box center [818, 629] width 957 height 24
click at [417, 648] on p "Help" at bounding box center [818, 653] width 957 height 24
drag, startPoint x: 417, startPoint y: 648, endPoint x: 184, endPoint y: 601, distance: 237.8
click at [184, 601] on div "SI Documents Si leader Dashboard Calendar Profile Documents Planning Sheets Obs…" at bounding box center [723, 377] width 1447 height 755
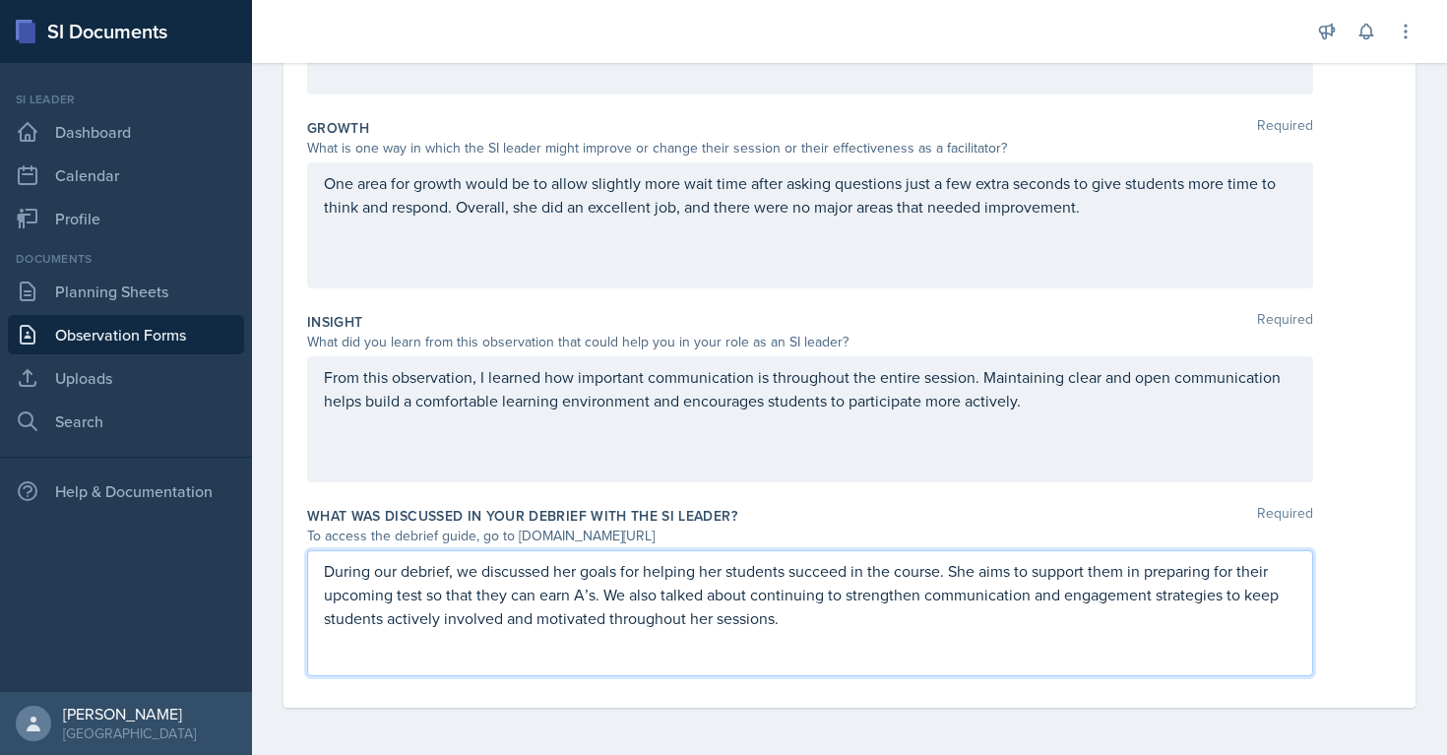
click at [571, 571] on p "During our debrief, we discussed her goals for helping her students succeed in …" at bounding box center [810, 594] width 972 height 71
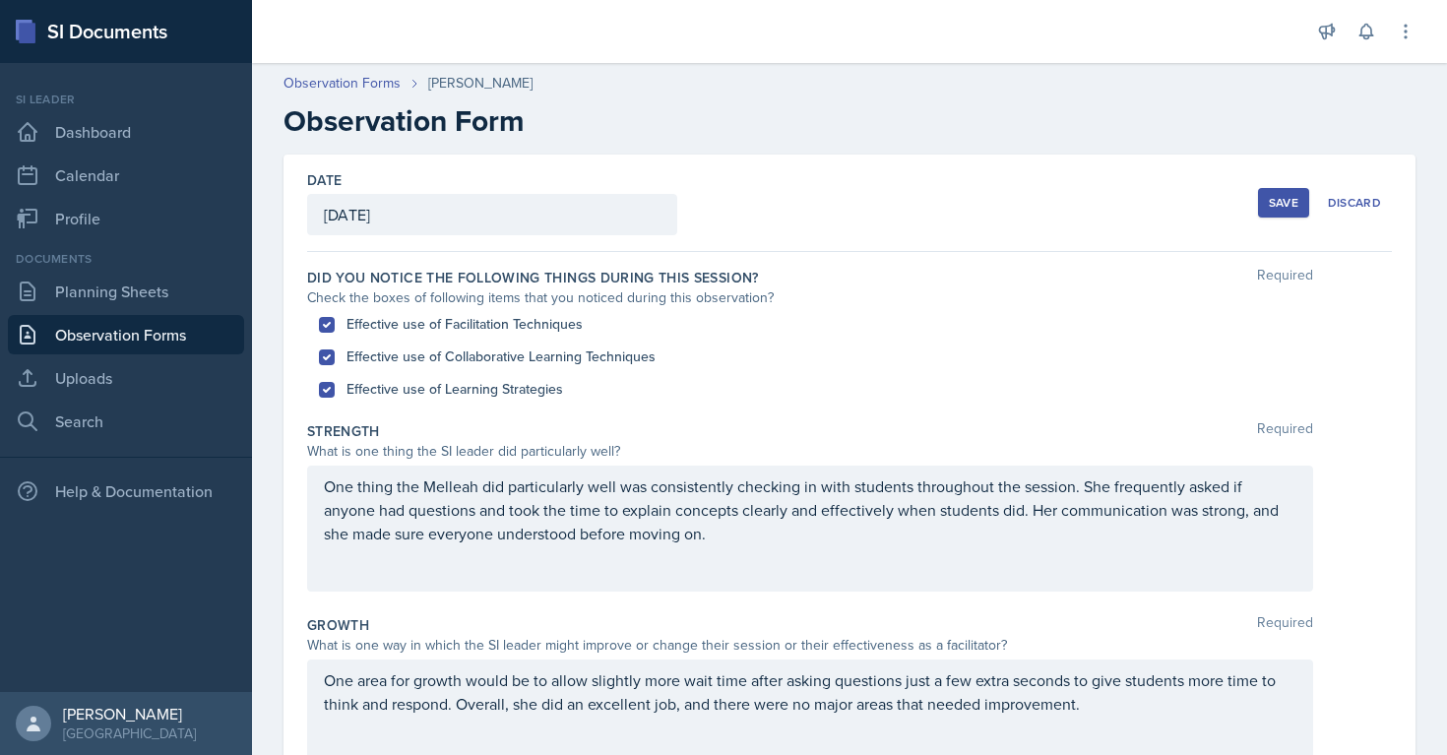
click at [1294, 198] on div "Save" at bounding box center [1284, 203] width 30 height 16
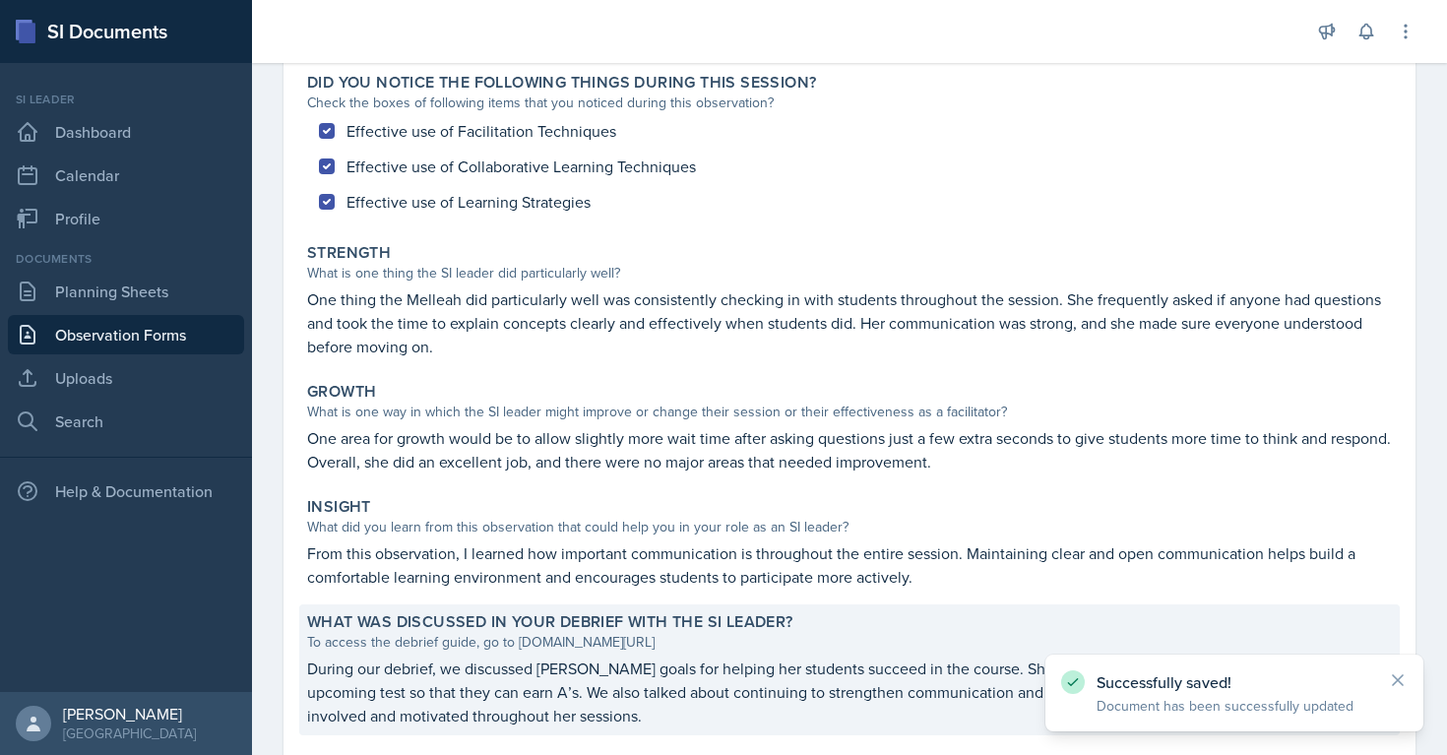
scroll to position [292, 0]
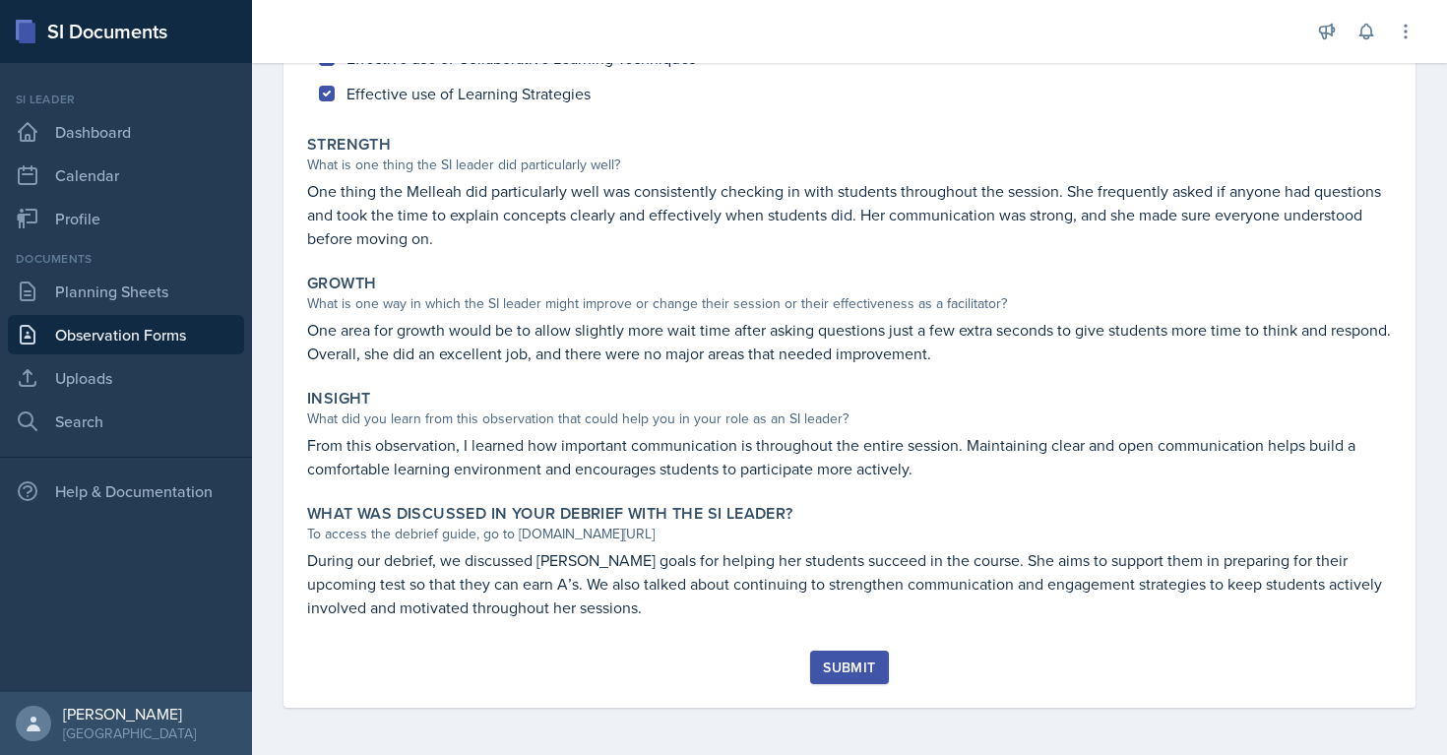
click at [851, 668] on div "Submit" at bounding box center [849, 667] width 52 height 16
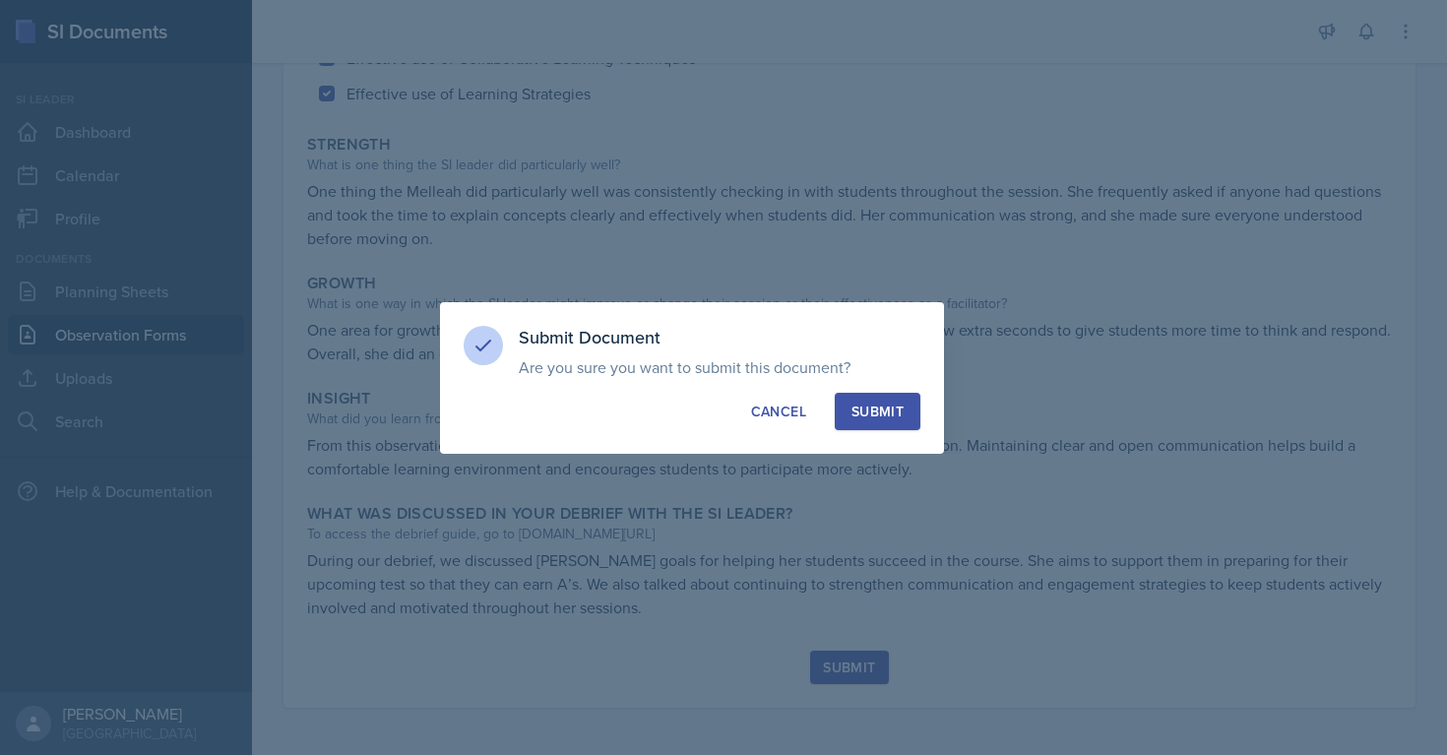
drag, startPoint x: 874, startPoint y: 406, endPoint x: 962, endPoint y: 258, distance: 173.0
click at [962, 258] on div "Submit Document Are you sure you want to submit this document? This document wi…" at bounding box center [723, 377] width 1447 height 755
click at [765, 412] on div "Cancel" at bounding box center [778, 412] width 55 height 20
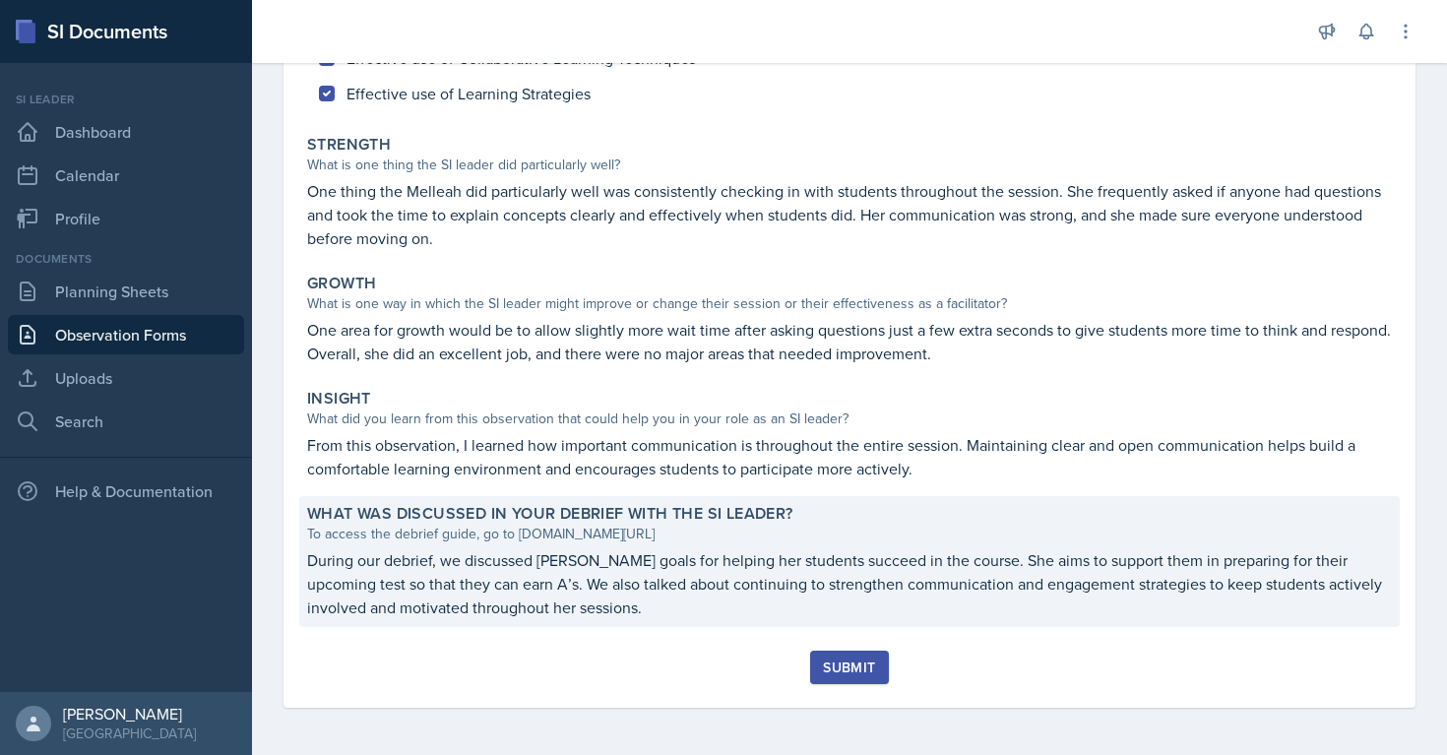
click at [566, 594] on p "During our debrief, we discussed [PERSON_NAME] goals for helping her students s…" at bounding box center [849, 583] width 1085 height 71
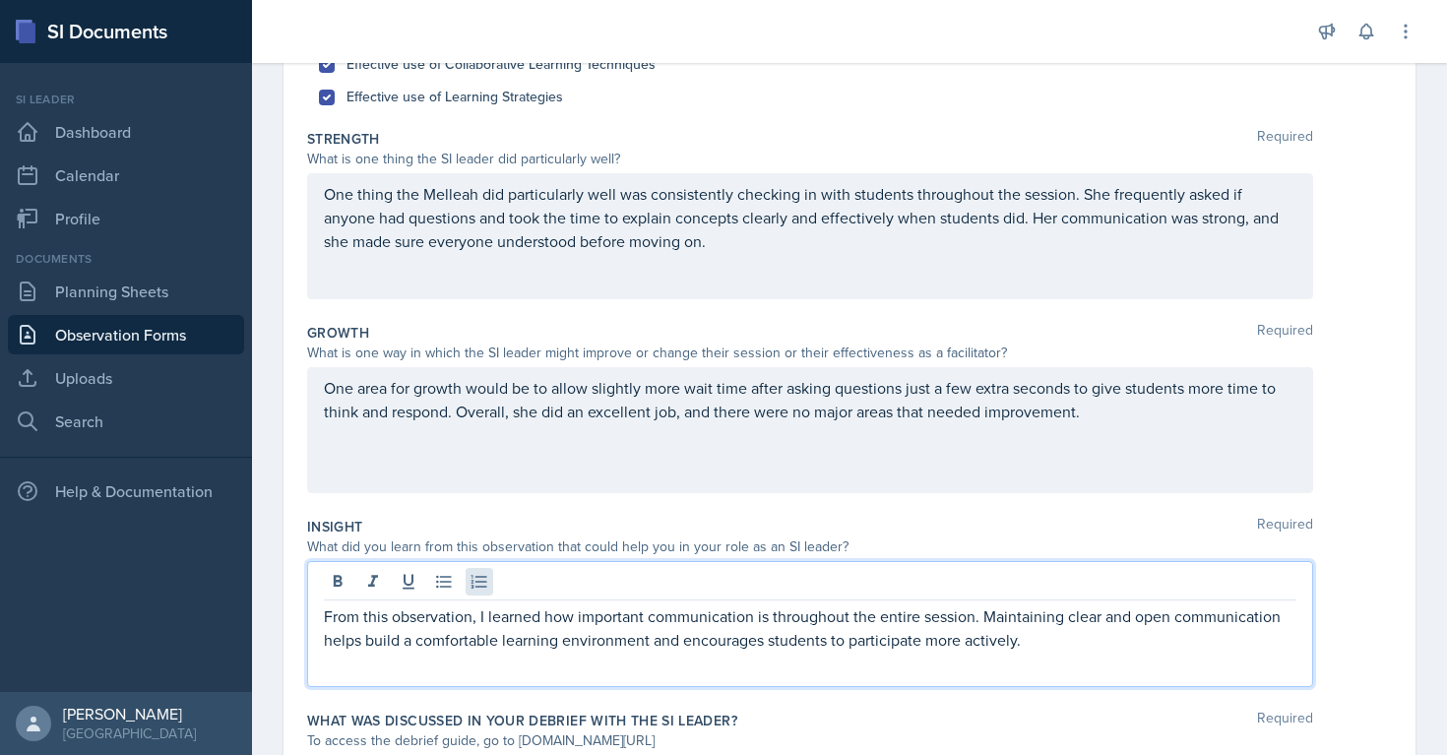
click at [478, 582] on div "From this observation, I learned how important communication is throughout the …" at bounding box center [810, 624] width 1006 height 126
click at [477, 619] on p "From this observation, I learned how important communication is throughout the …" at bounding box center [810, 627] width 972 height 47
click at [515, 416] on p "One area for growth would be to allow slightly more wait time after asking ques…" at bounding box center [810, 399] width 972 height 47
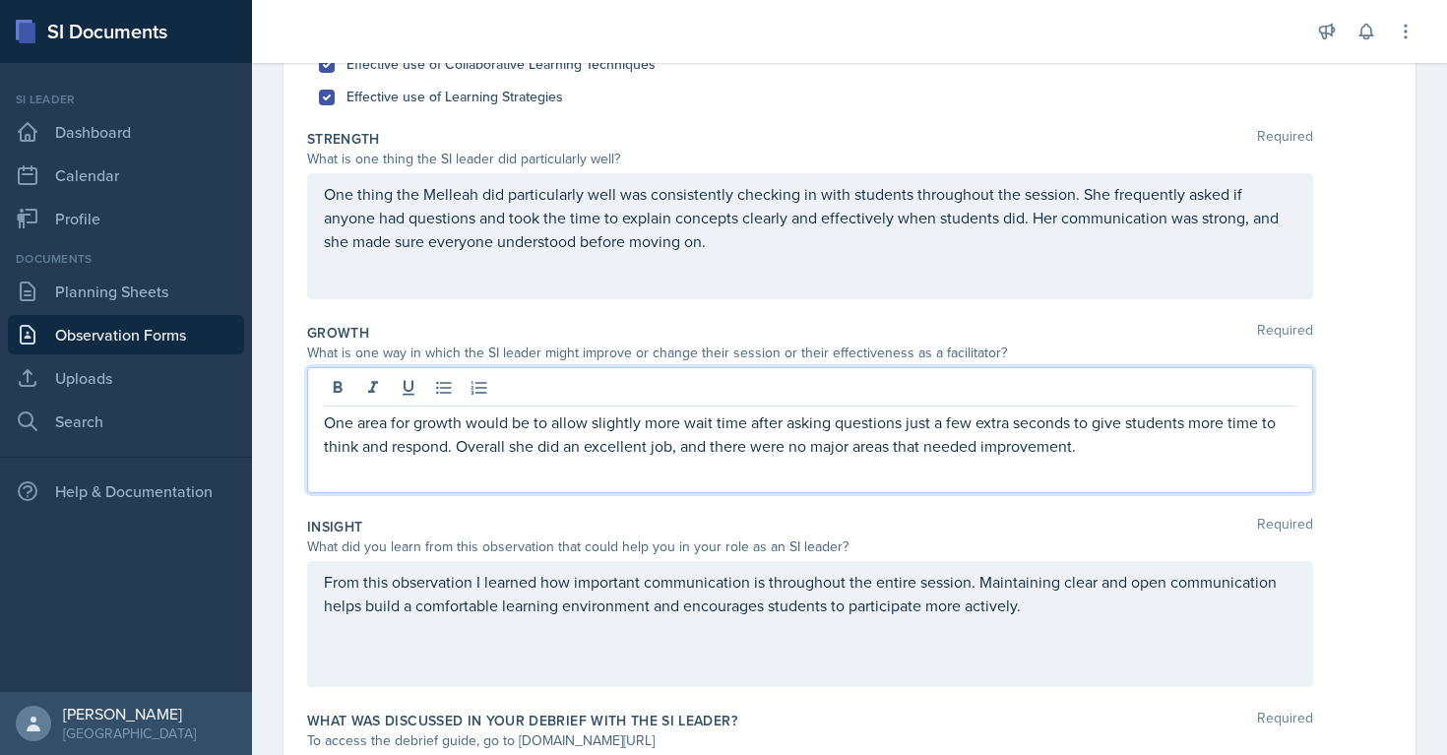
click at [681, 451] on p "One area for growth would be to allow slightly more wait time after asking ques…" at bounding box center [810, 433] width 972 height 47
click at [1200, 225] on p "One thing the Melleah did particularly well was consistently checking in with s…" at bounding box center [810, 217] width 972 height 71
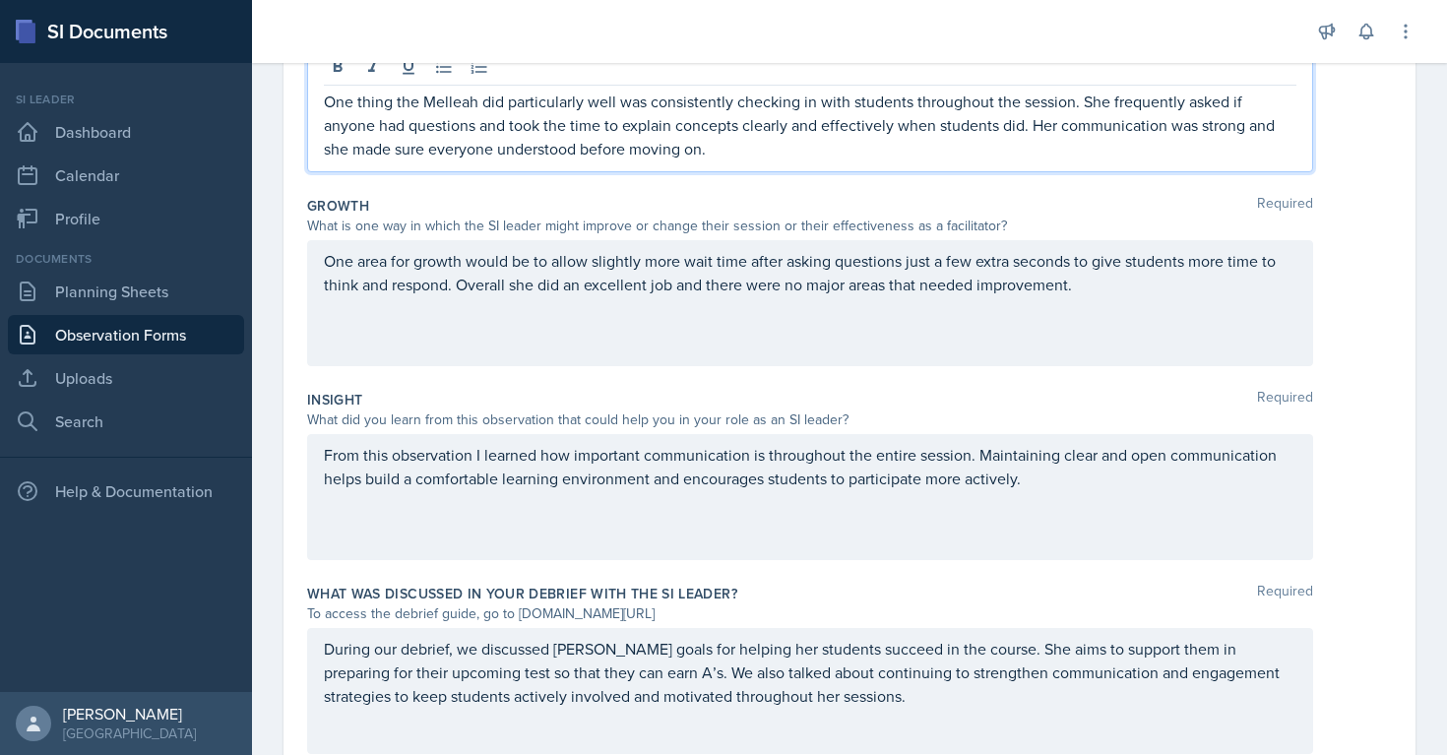
scroll to position [497, 0]
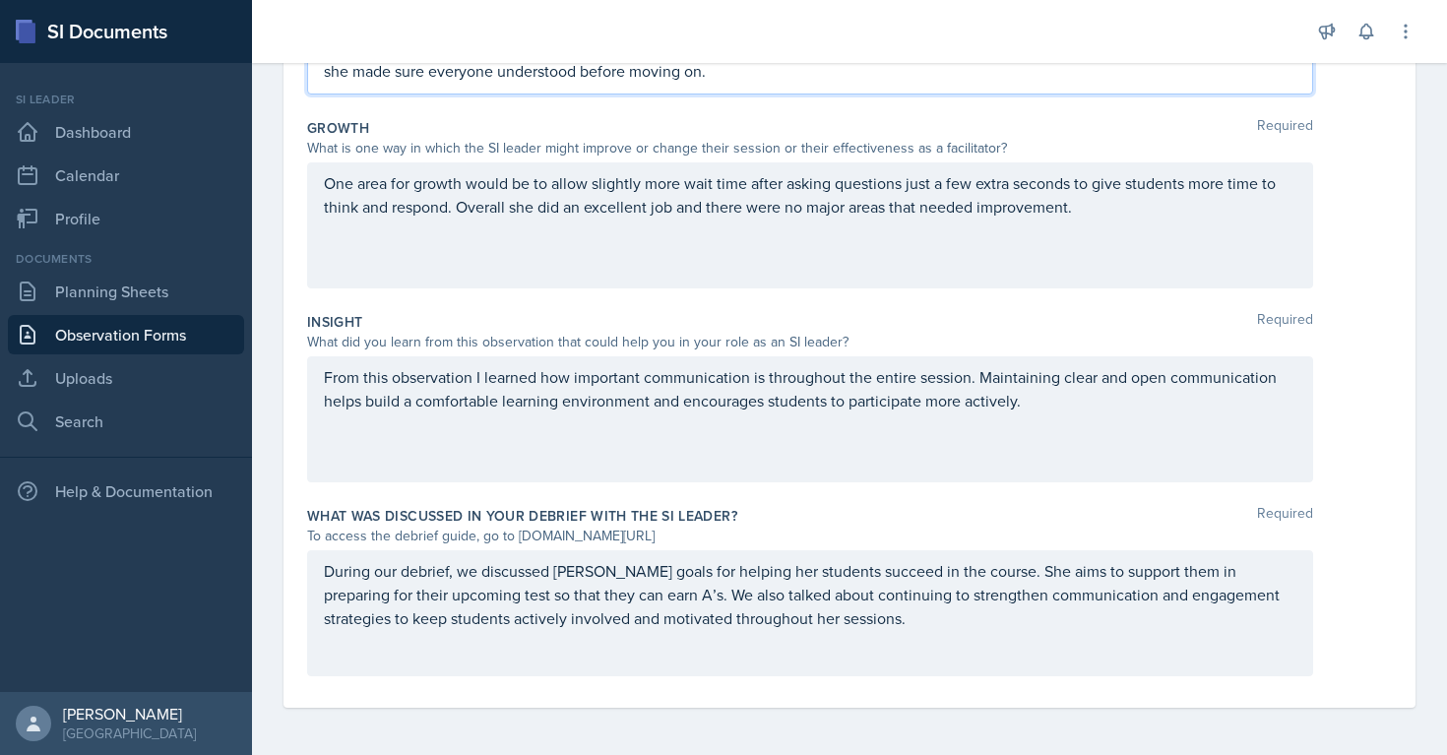
click at [457, 578] on div "During our debrief, we discussed [PERSON_NAME] goals for helping her students s…" at bounding box center [810, 613] width 1006 height 126
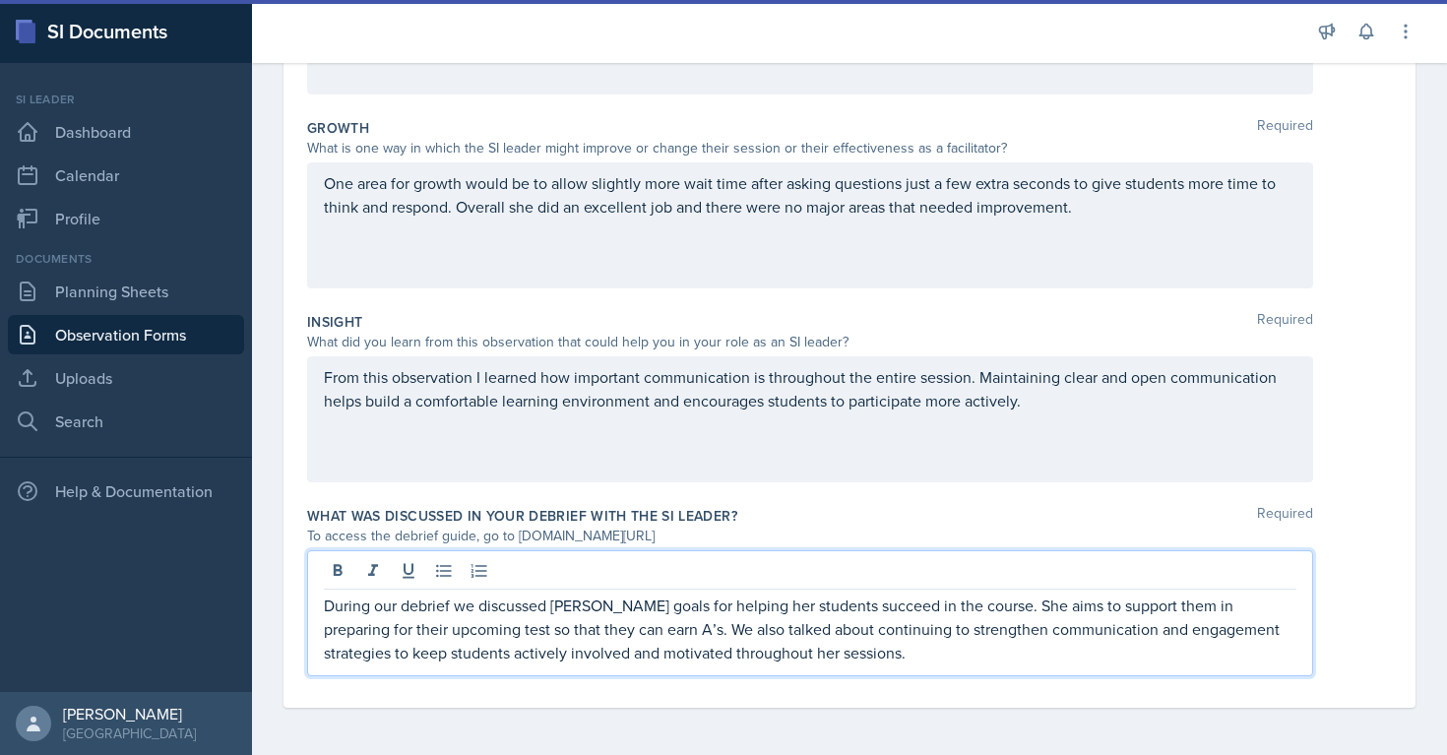
click at [948, 513] on div "What was discussed in your debrief with the SI Leader? Required" at bounding box center [849, 516] width 1085 height 20
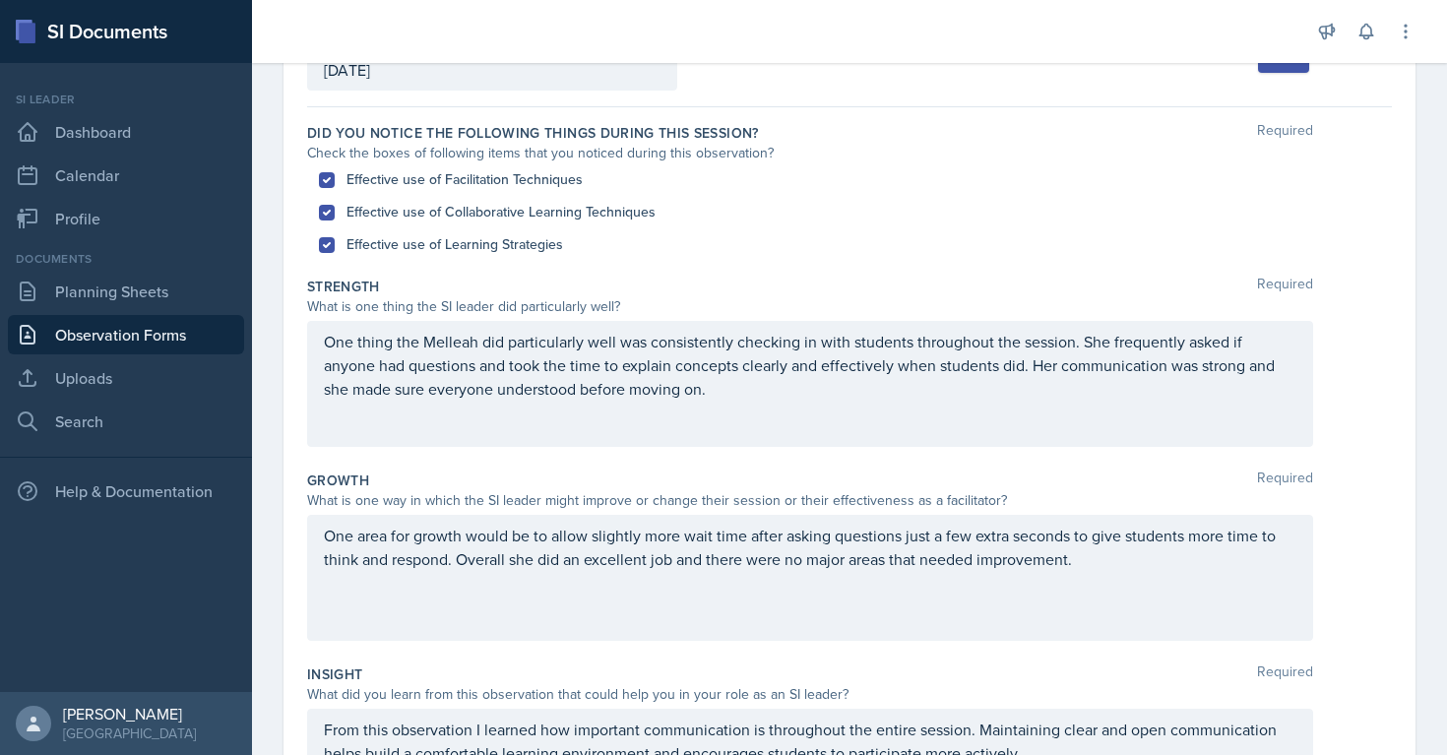
scroll to position [0, 0]
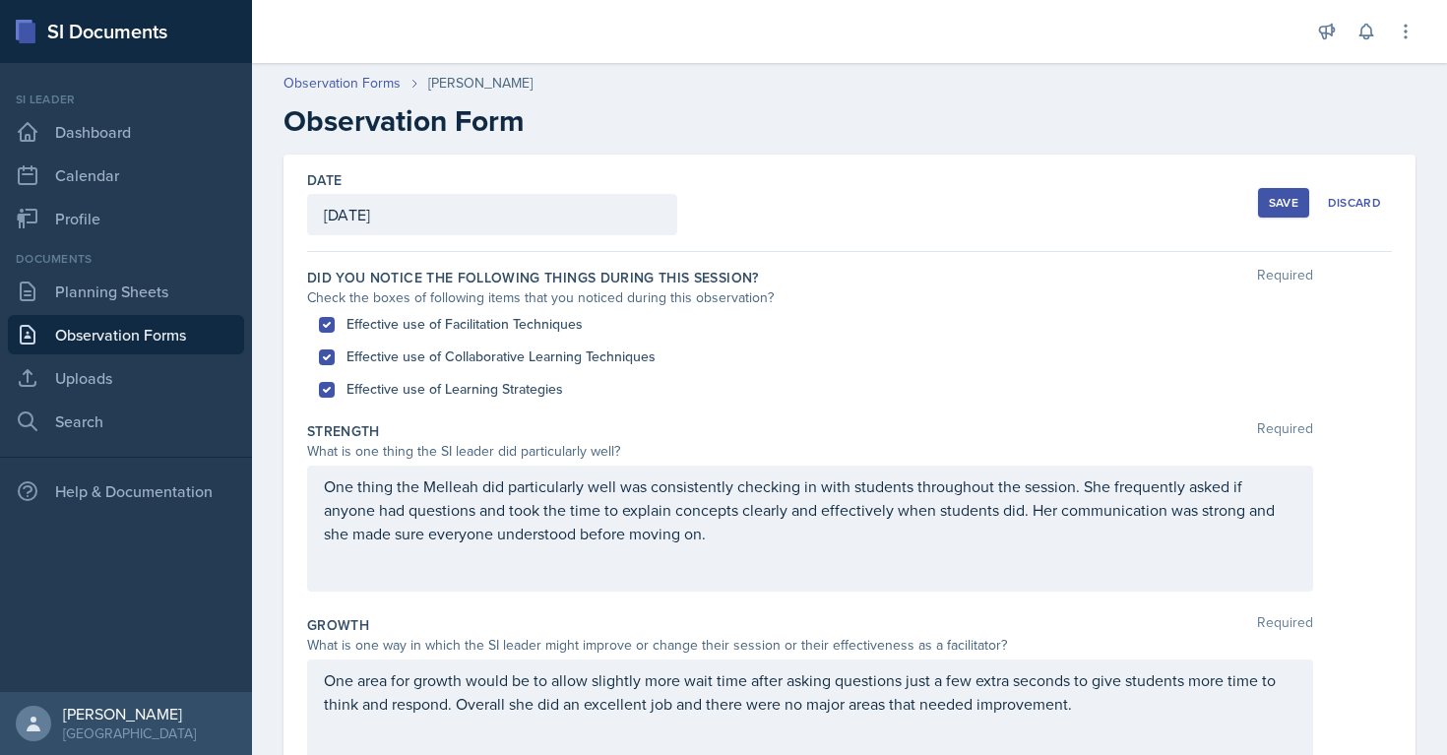
click at [1290, 207] on div "Save" at bounding box center [1284, 203] width 30 height 16
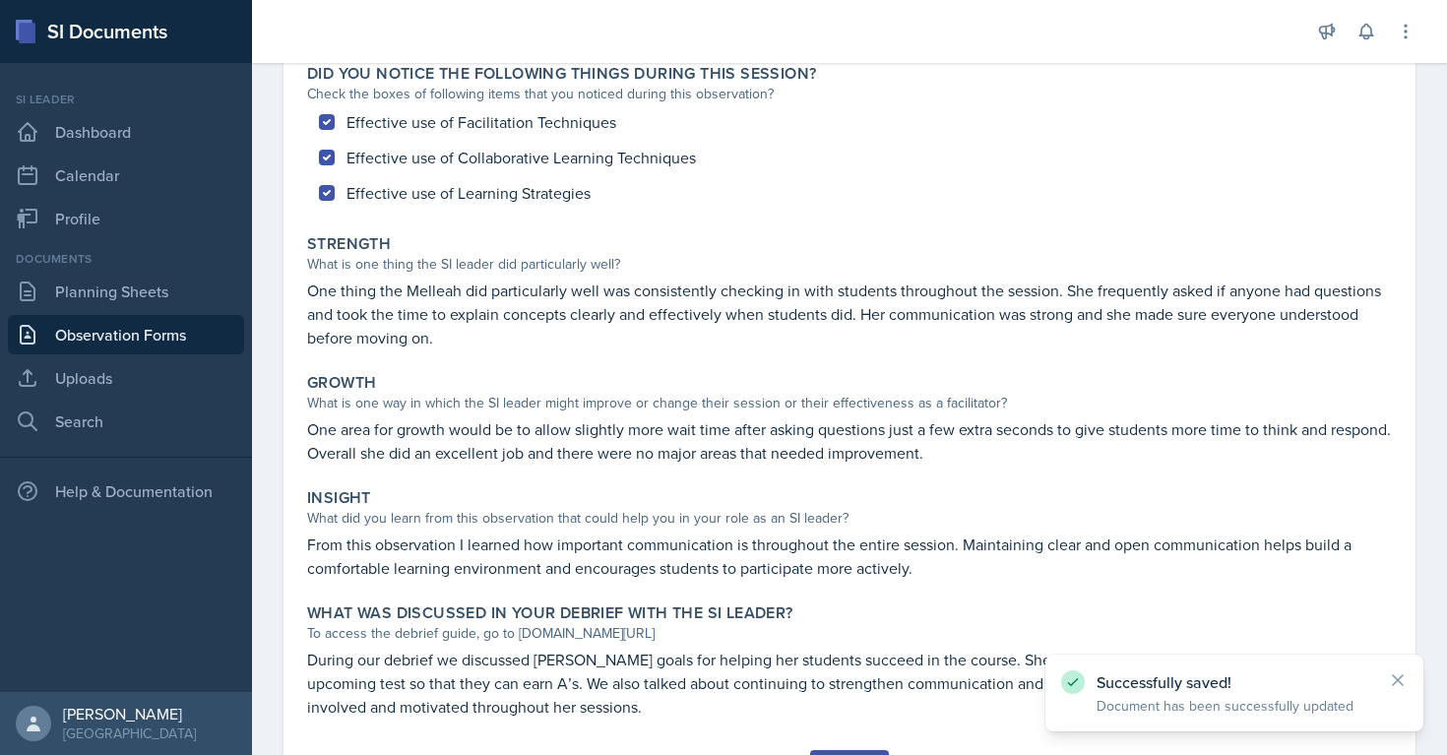
scroll to position [292, 0]
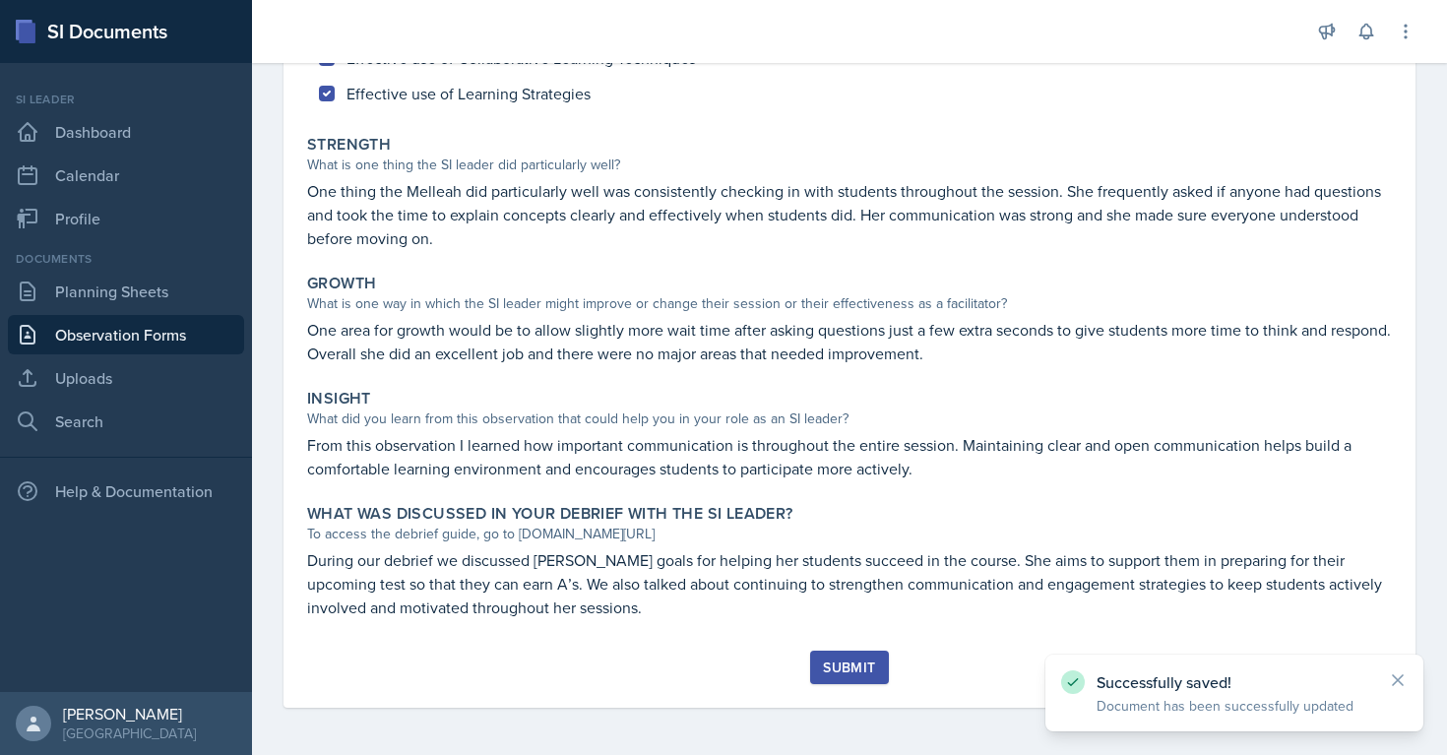
click at [868, 661] on div "Submit" at bounding box center [849, 667] width 52 height 16
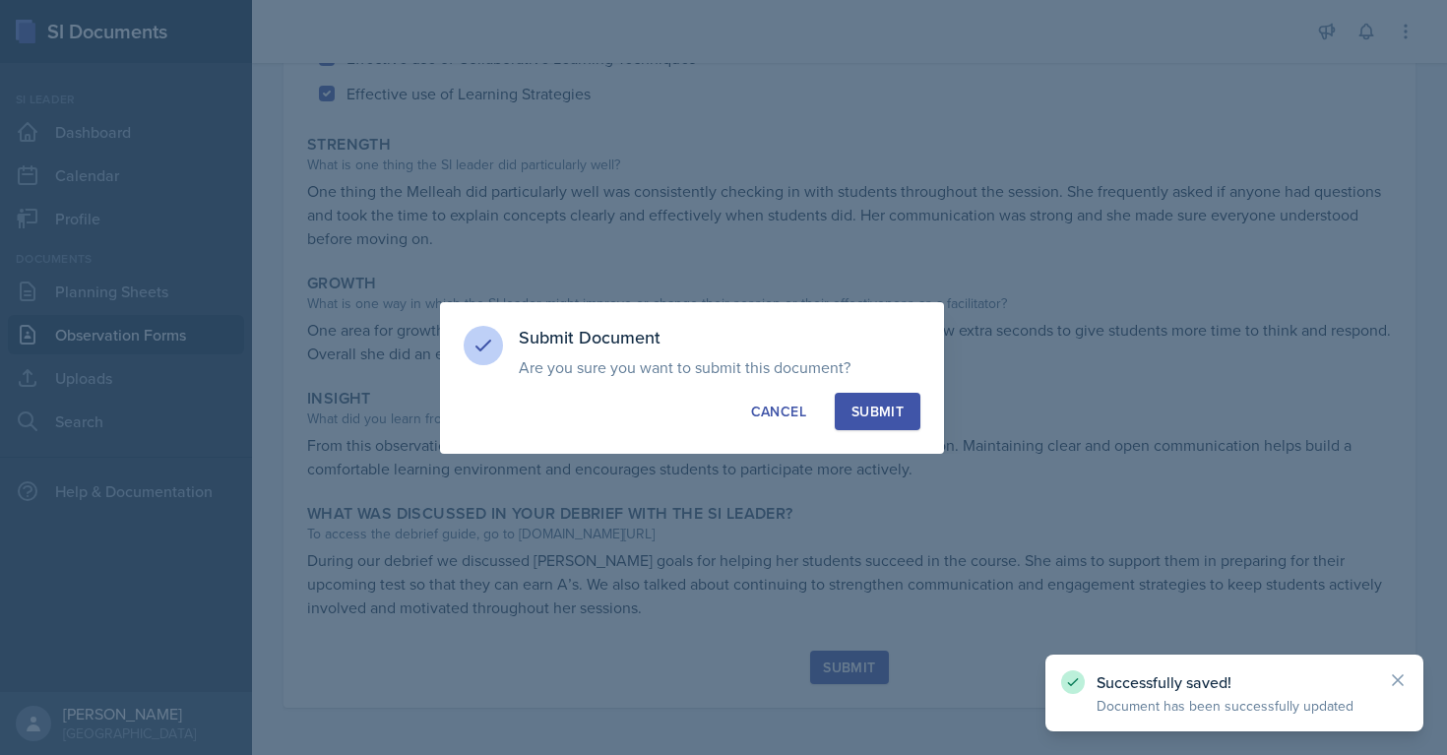
click at [890, 414] on div "Submit" at bounding box center [877, 412] width 52 height 20
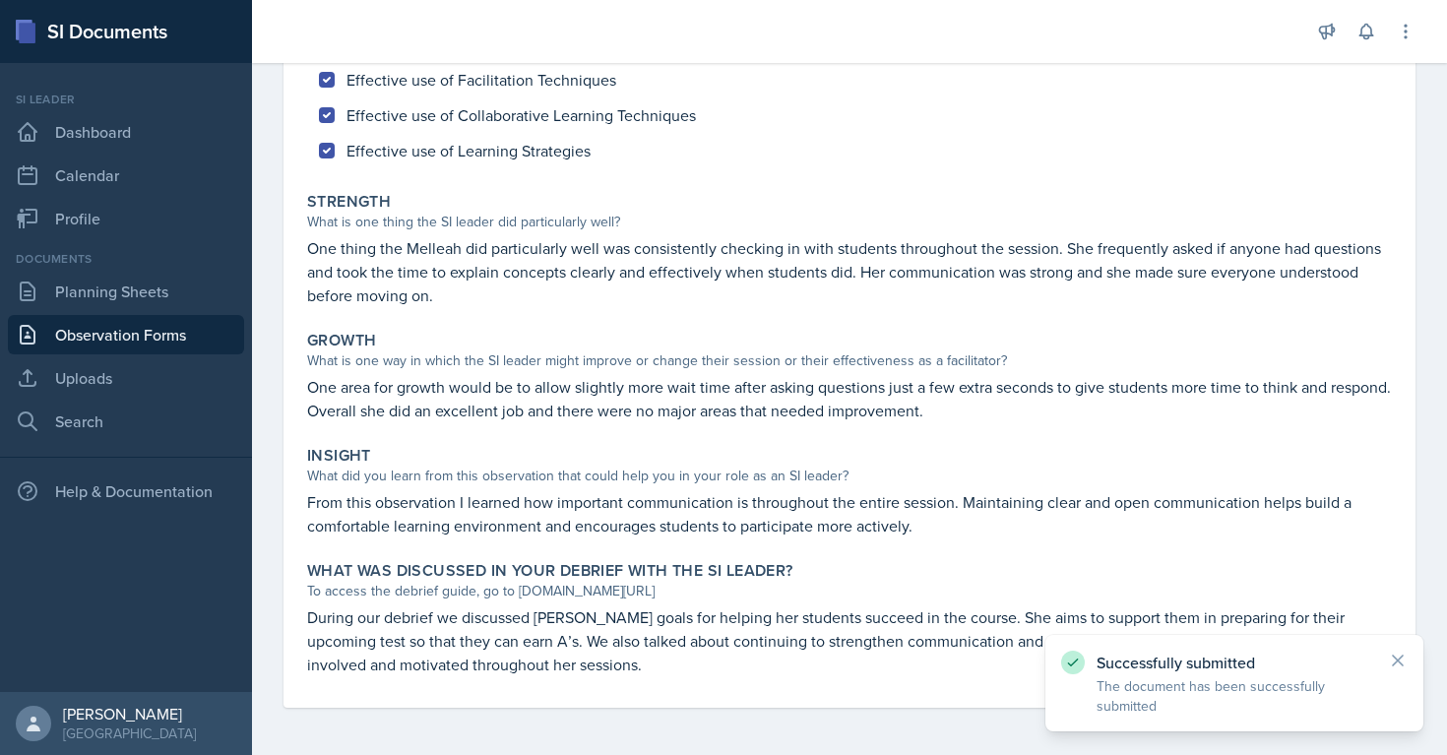
scroll to position [235, 0]
click at [54, 342] on link "Observation Forms" at bounding box center [126, 334] width 236 height 39
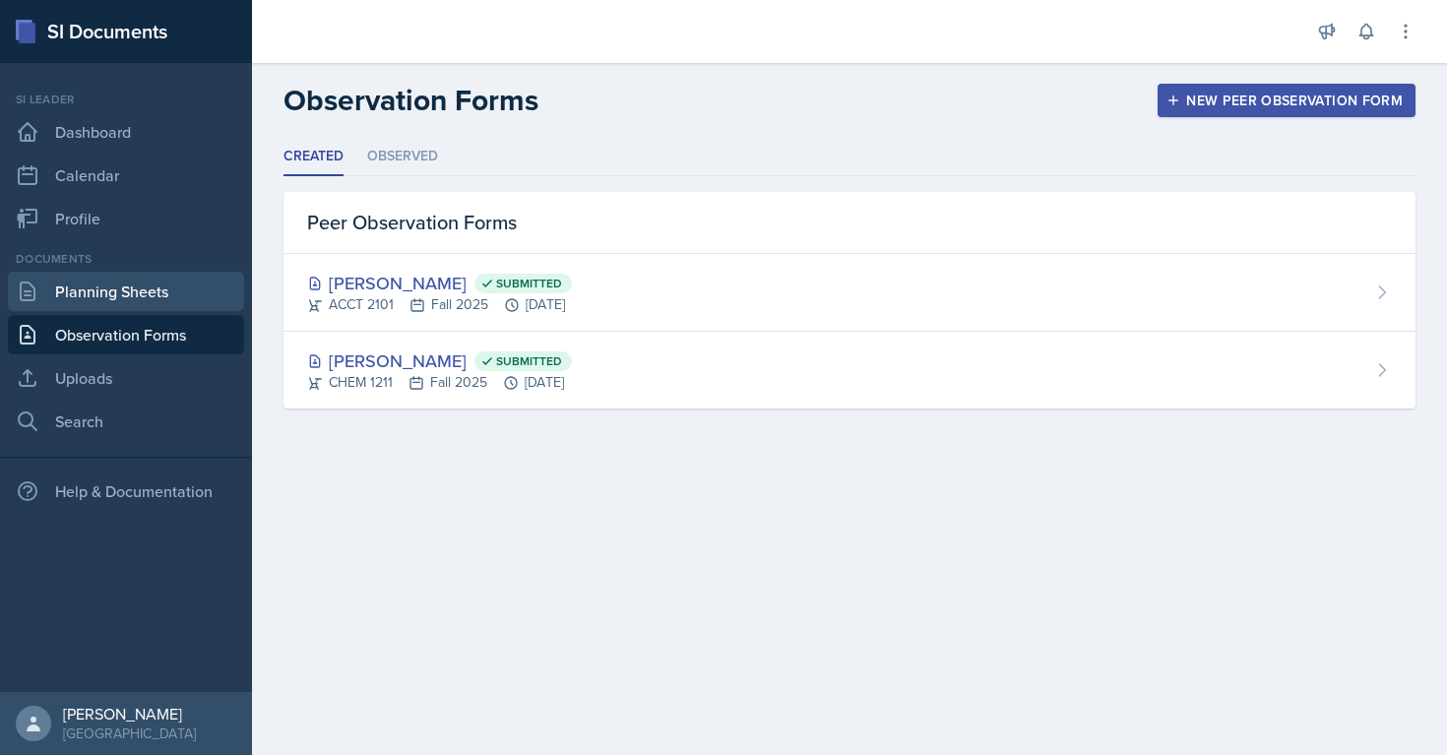
click at [58, 292] on link "Planning Sheets" at bounding box center [126, 291] width 236 height 39
